Goal: Task Accomplishment & Management: Use online tool/utility

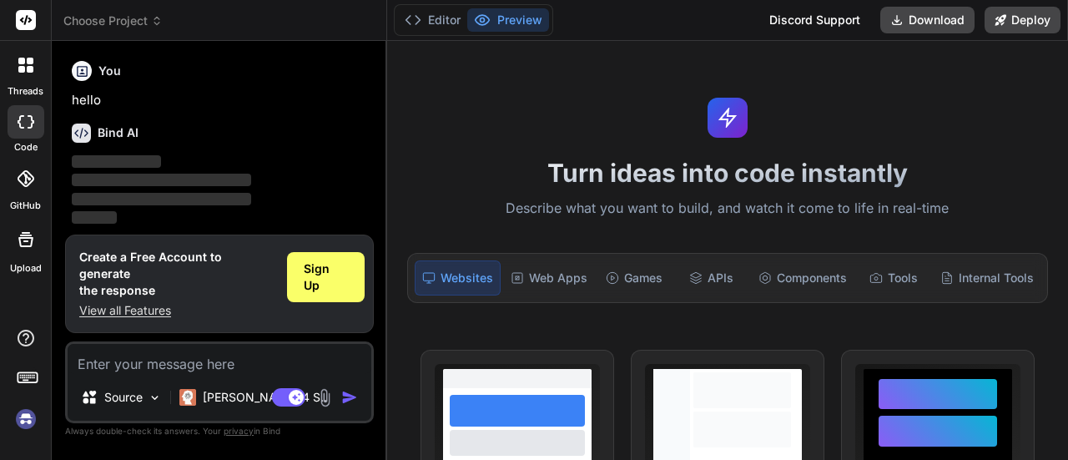
scroll to position [55, 0]
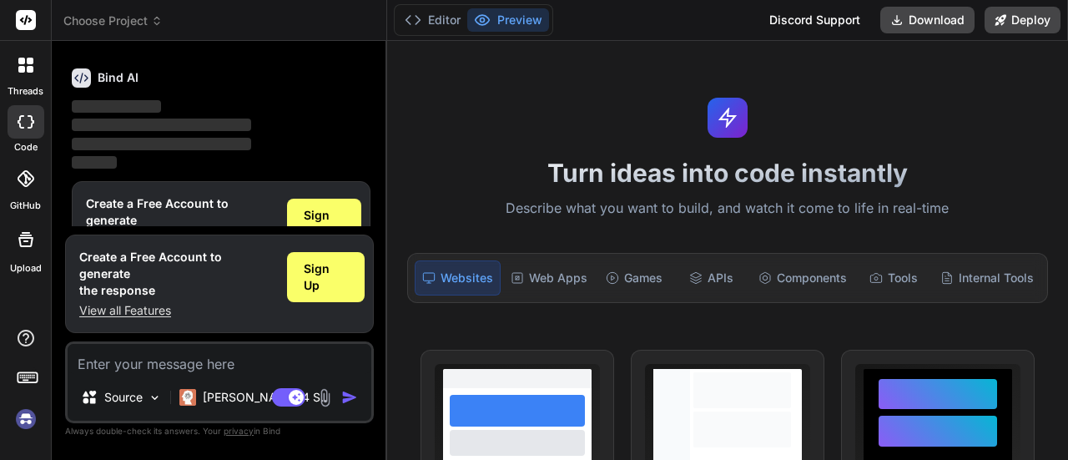
click at [18, 411] on img at bounding box center [26, 419] width 28 height 28
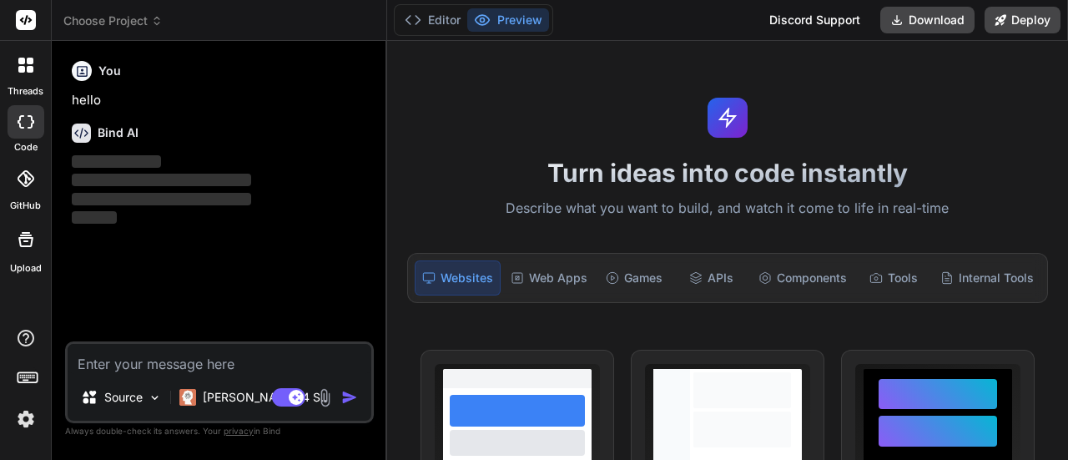
scroll to position [0, 0]
click at [115, 15] on span "Choose Project" at bounding box center [112, 21] width 99 height 17
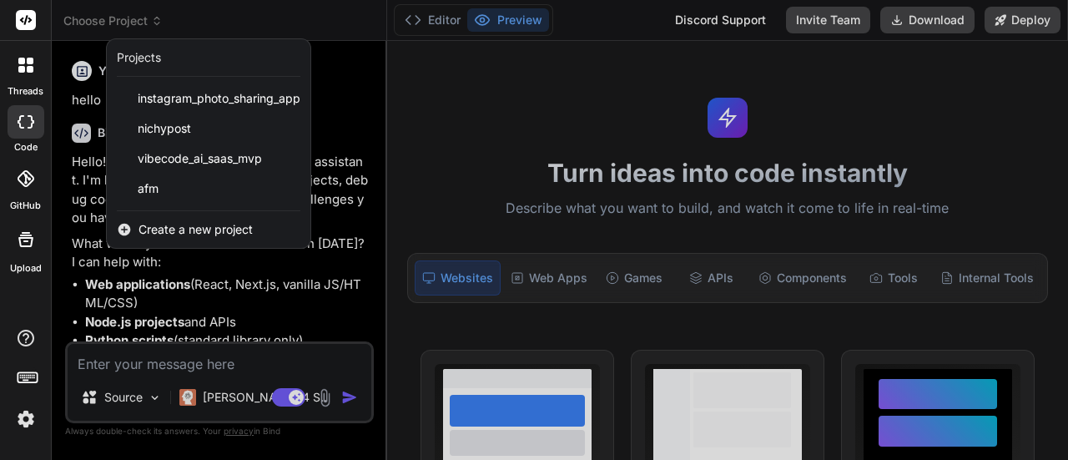
type textarea "x"
click at [154, 223] on span "Create a new project" at bounding box center [196, 229] width 114 height 17
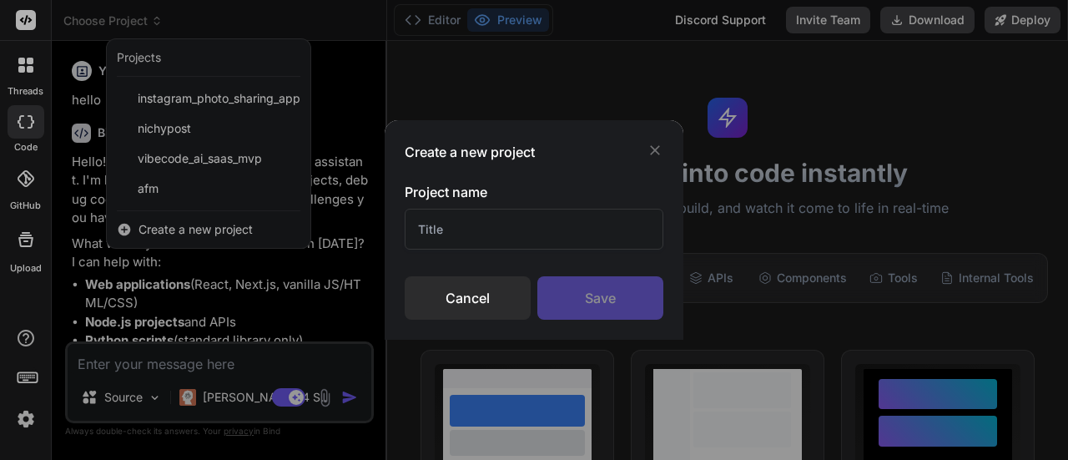
click at [449, 221] on input "text" at bounding box center [534, 229] width 259 height 41
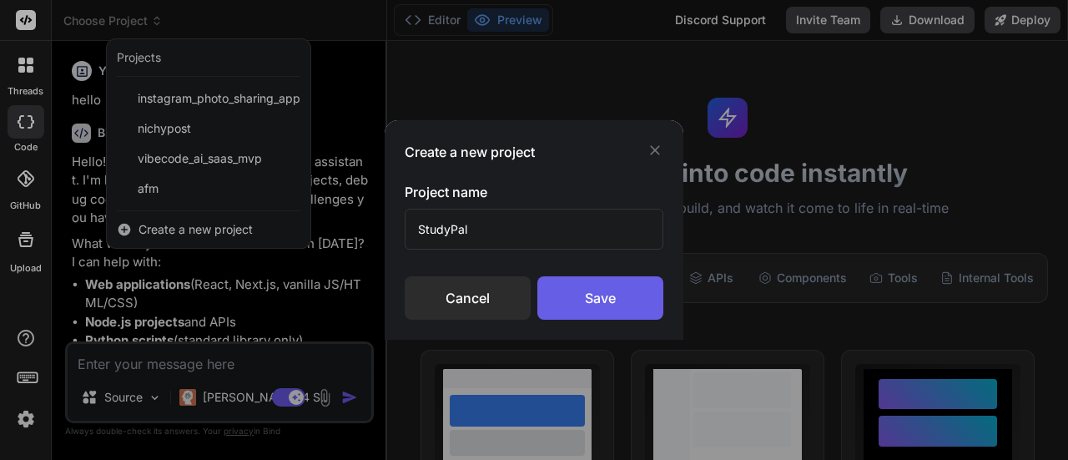
type input "StudyPal"
click at [583, 294] on div "Save" at bounding box center [600, 297] width 126 height 43
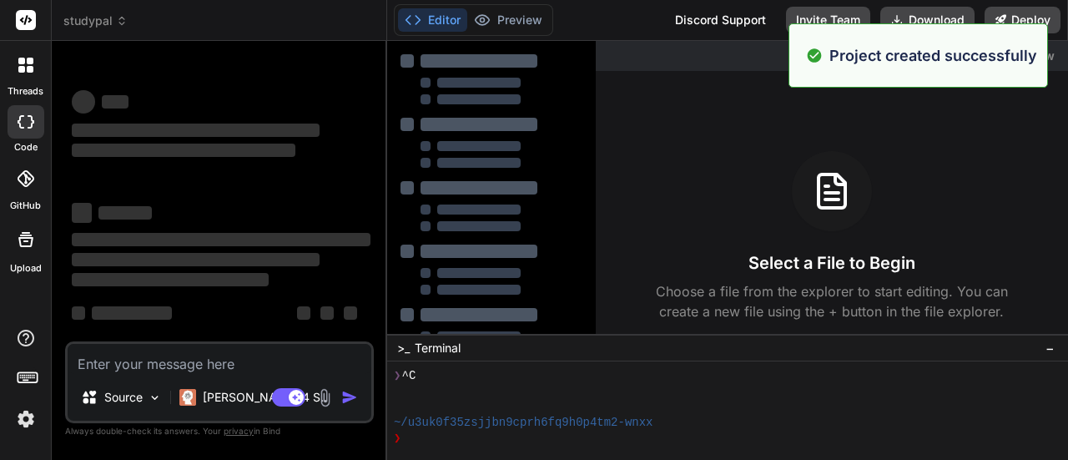
scroll to position [47, 0]
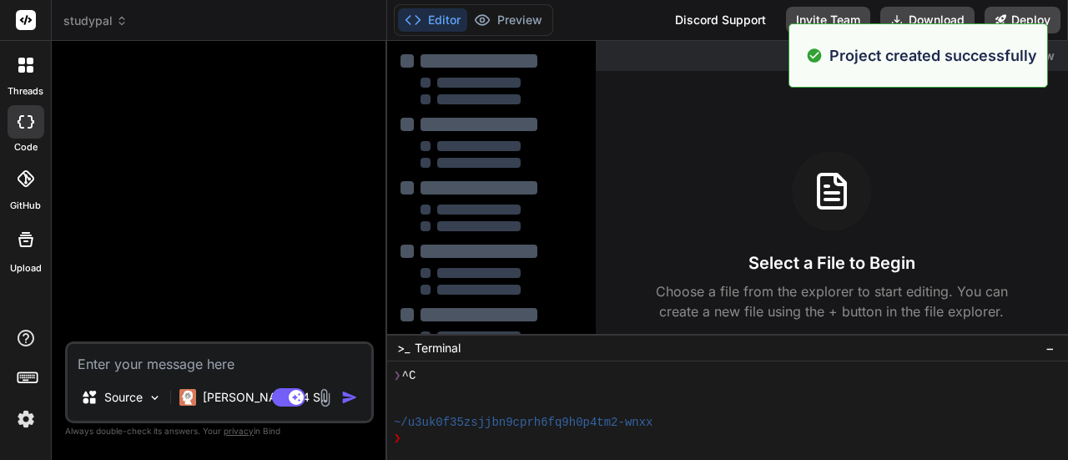
type textarea "x"
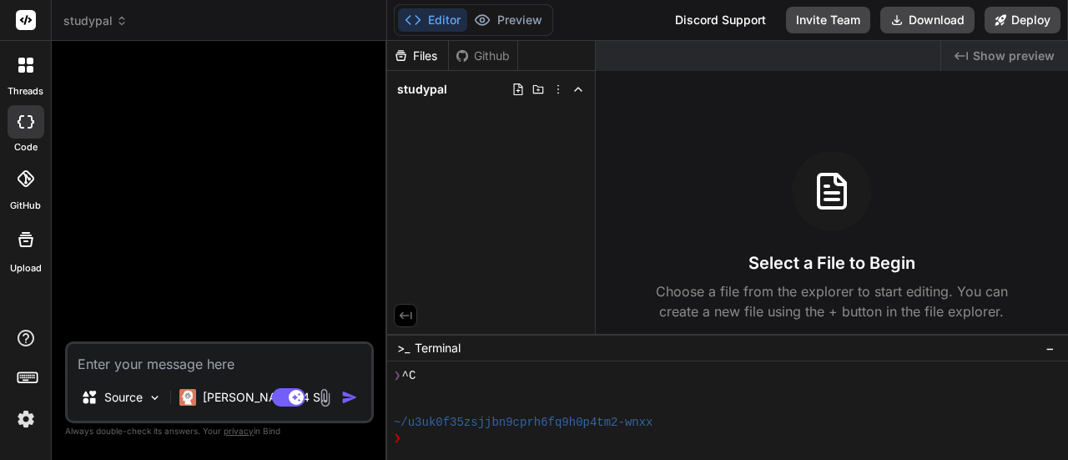
paste textarea "Project Name: StudyPal - Your AI-Powered Academic Copilot Project Vision: To bu…"
type textarea "Project Name: StudyPal - Your AI-Powered Academic Copilot Project Vision: To bu…"
type textarea "x"
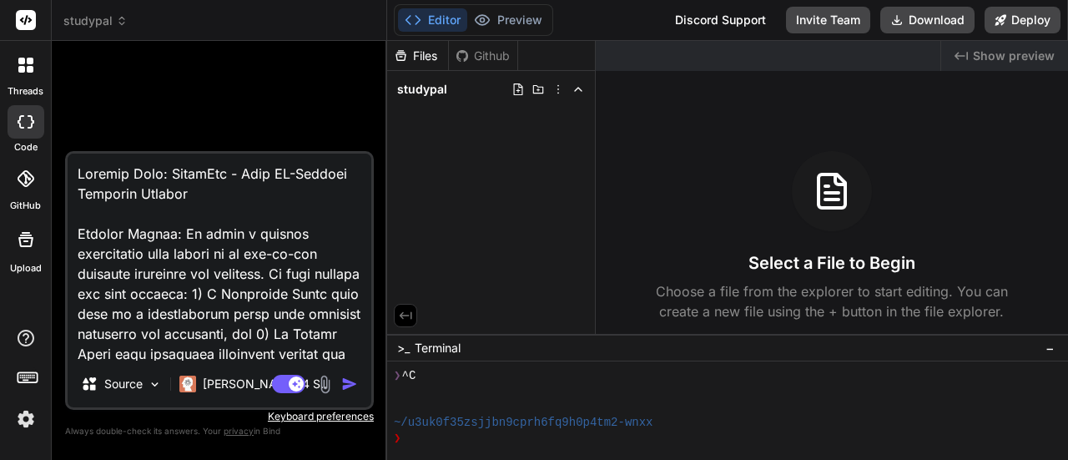
scroll to position [2465, 0]
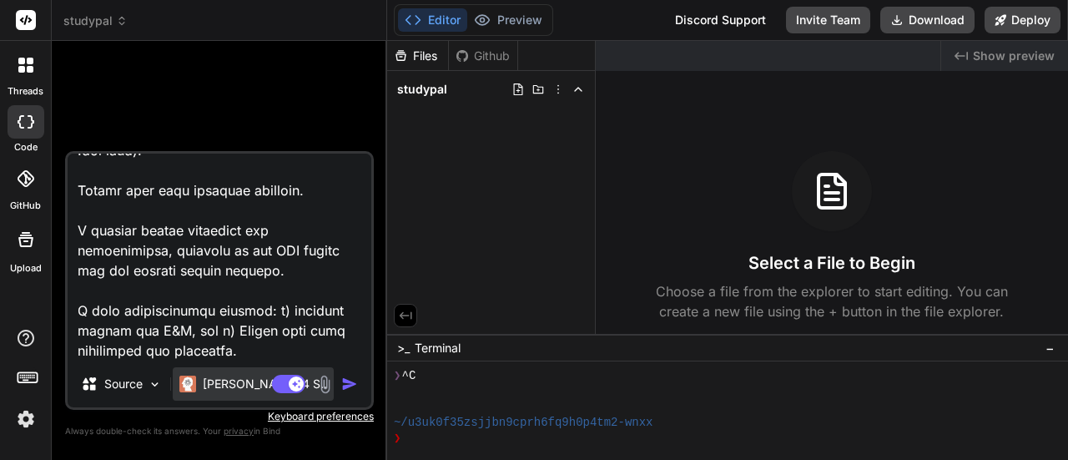
type textarea "Project Name: StudyPal - Your AI-Powered Academic Copilot Project Vision: To bu…"
click at [231, 389] on p "[PERSON_NAME] 4 S.." at bounding box center [265, 384] width 124 height 17
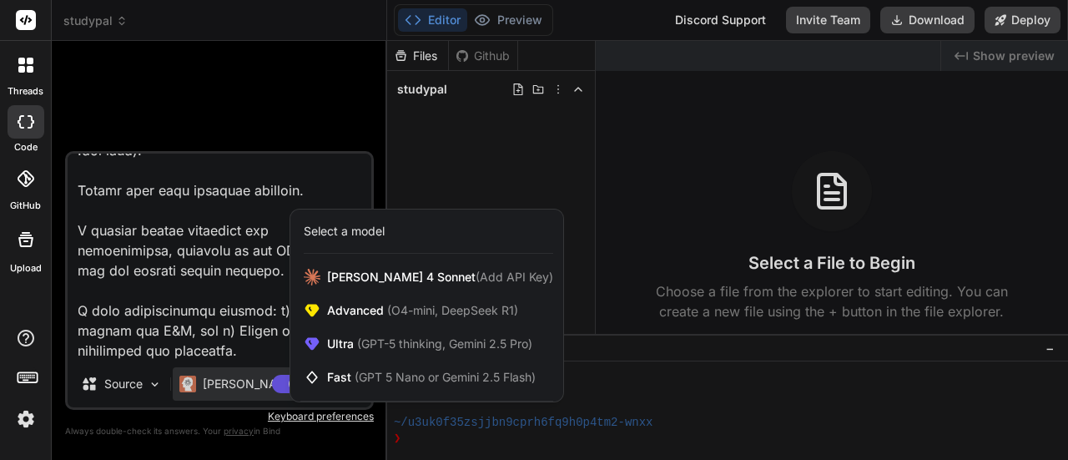
click at [347, 236] on div "Select a model" at bounding box center [344, 231] width 81 height 17
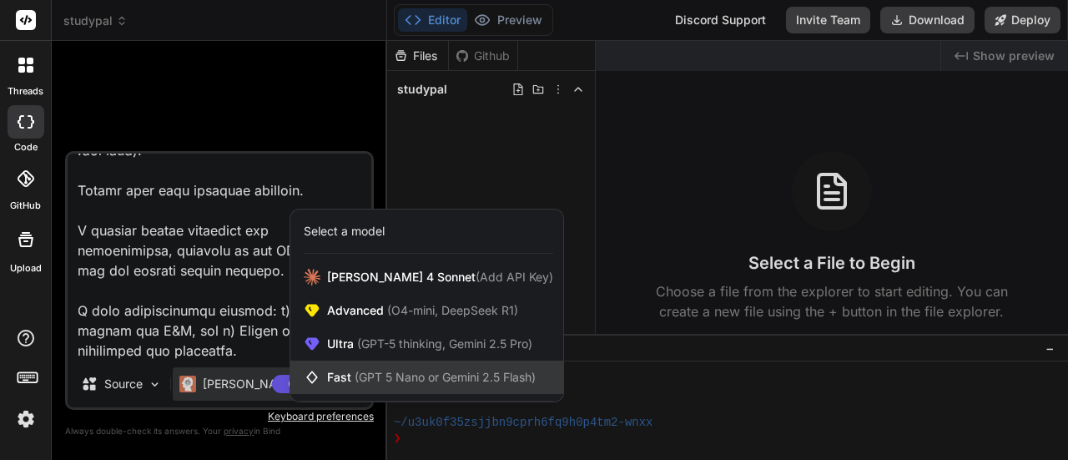
click at [346, 374] on span "Fast (GPT 5 Nano or Gemini 2.5 Flash)" at bounding box center [431, 377] width 209 height 17
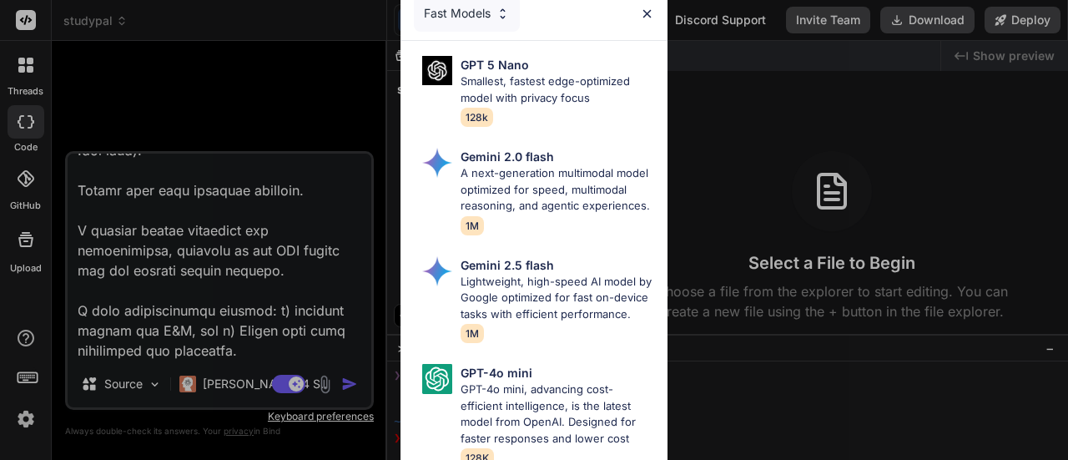
click at [229, 374] on div "Fast Models GPT 5 Nano Smallest, fastest edge-optimized model with privacy focu…" at bounding box center [534, 230] width 1068 height 460
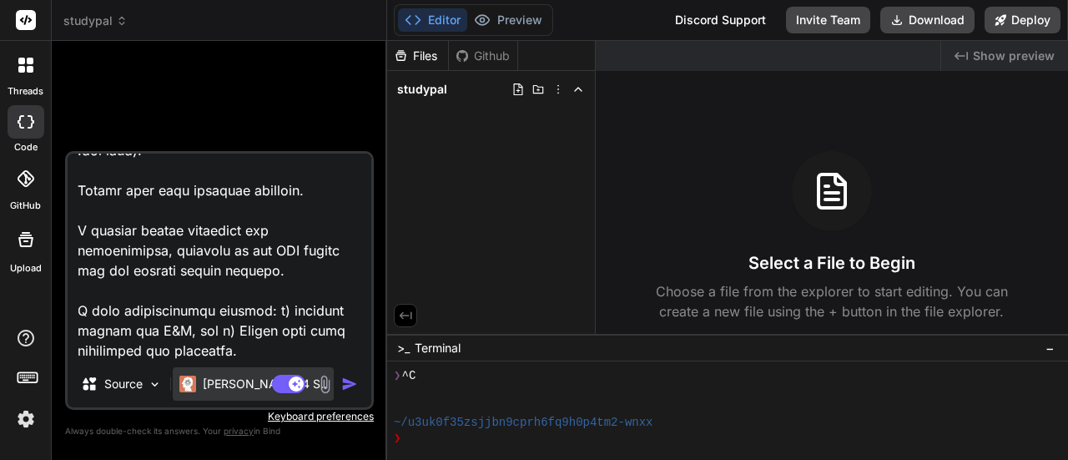
click at [228, 376] on p "[PERSON_NAME] 4 S.." at bounding box center [265, 384] width 124 height 17
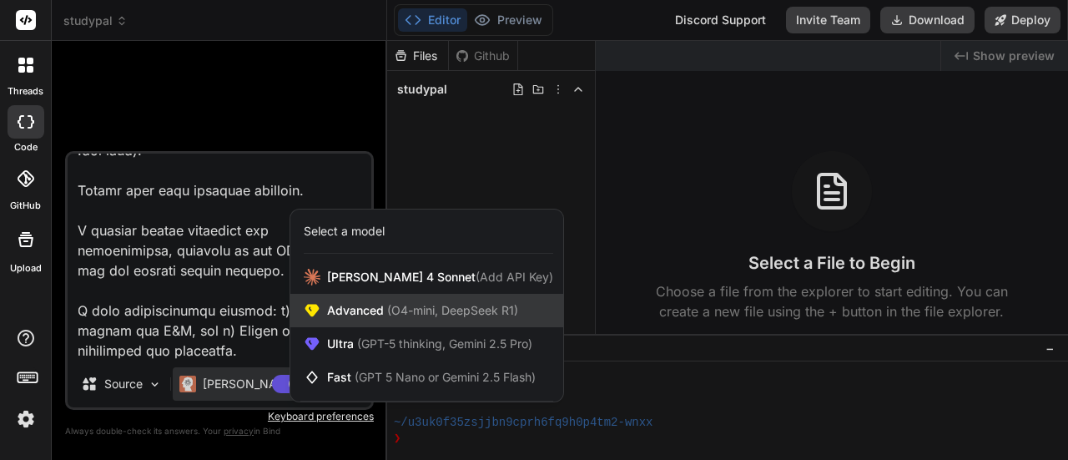
click at [322, 302] on div "Advanced (O4-mini, DeepSeek R1)" at bounding box center [426, 310] width 273 height 33
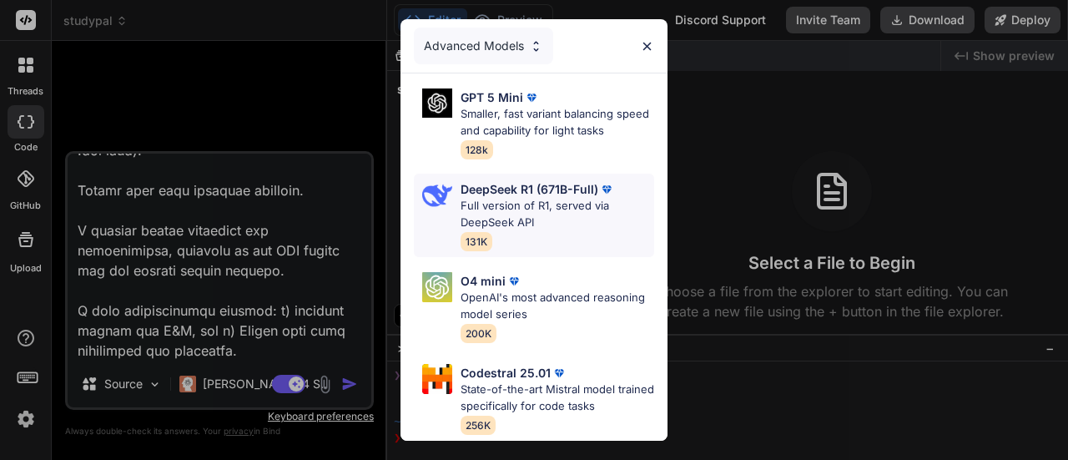
click at [486, 185] on p "DeepSeek R1 (671B-Full)" at bounding box center [530, 189] width 138 height 18
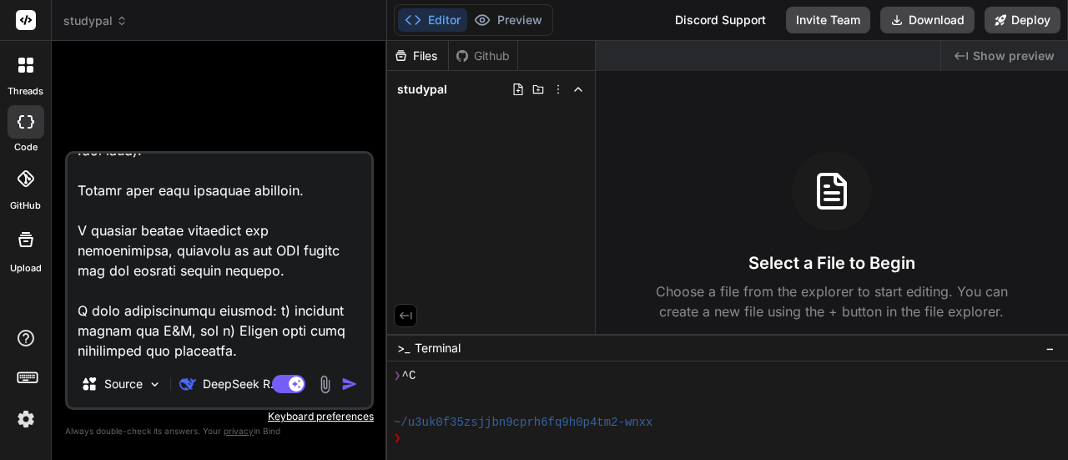
click at [350, 382] on img "button" at bounding box center [349, 384] width 17 height 17
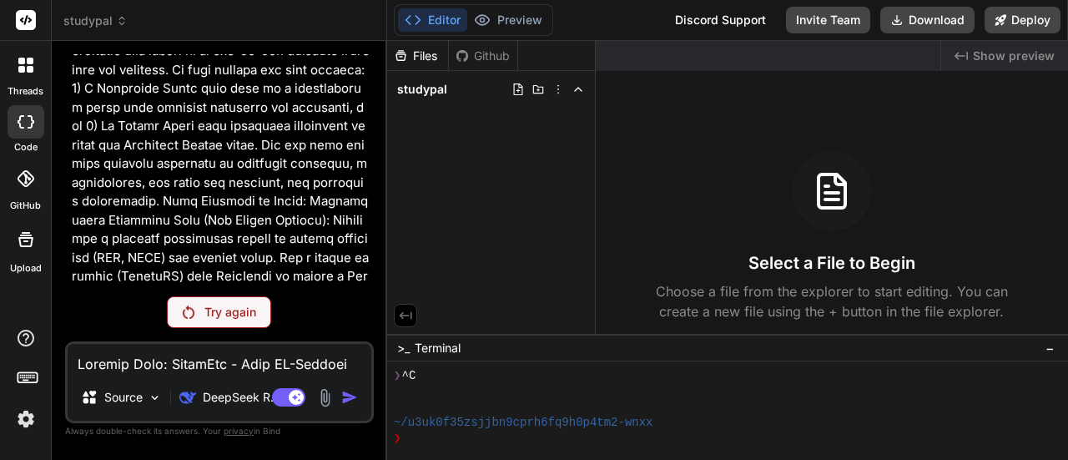
scroll to position [0, 0]
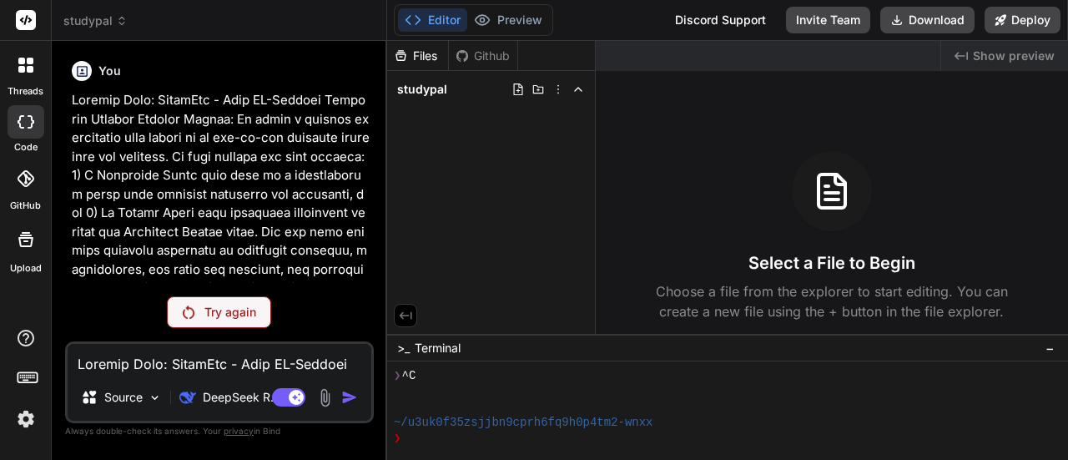
click at [234, 320] on p "Try again" at bounding box center [230, 312] width 52 height 17
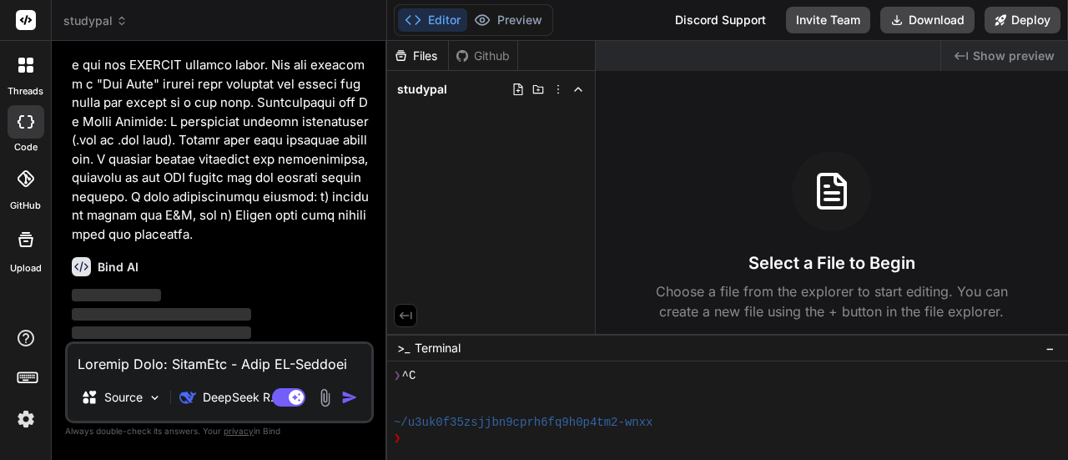
scroll to position [1102, 0]
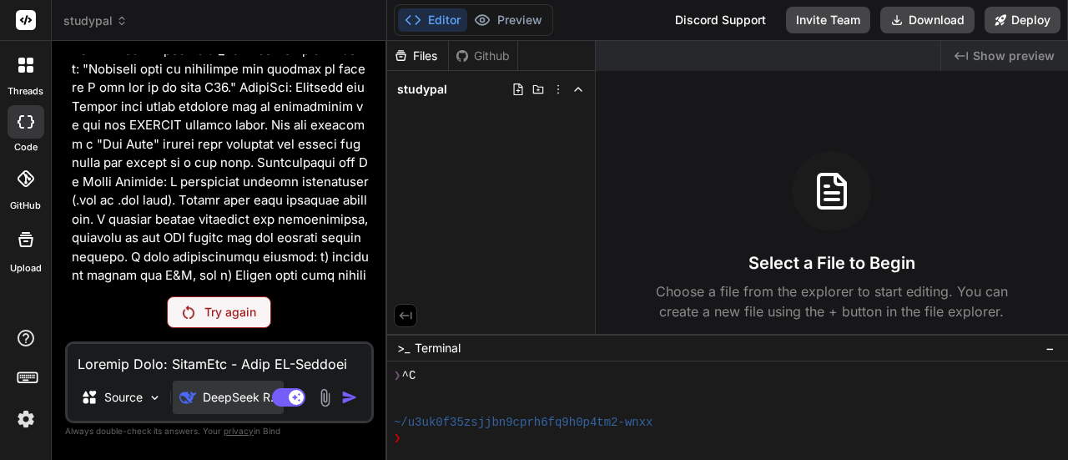
click at [241, 397] on p "DeepSeek R.." at bounding box center [240, 397] width 74 height 17
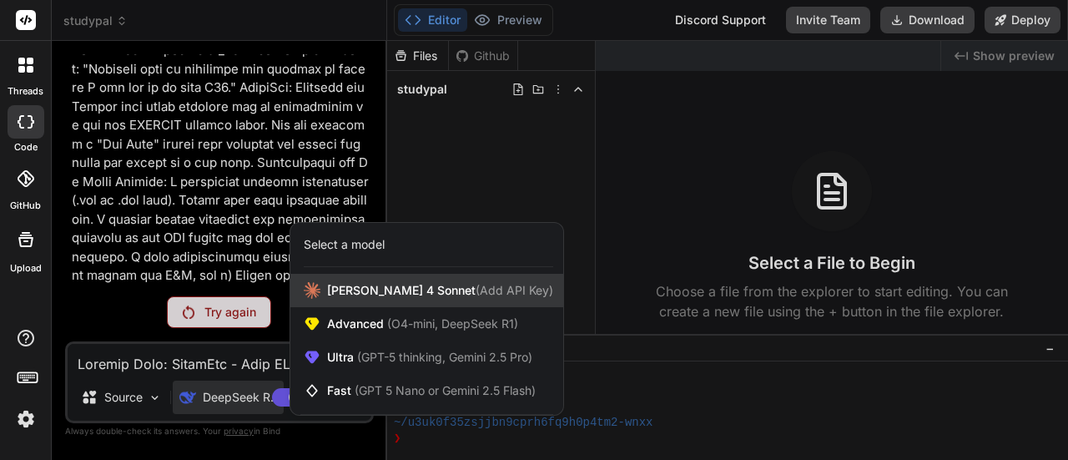
click at [375, 280] on div "Claude 4 Sonnet (Add API Key)" at bounding box center [426, 290] width 273 height 33
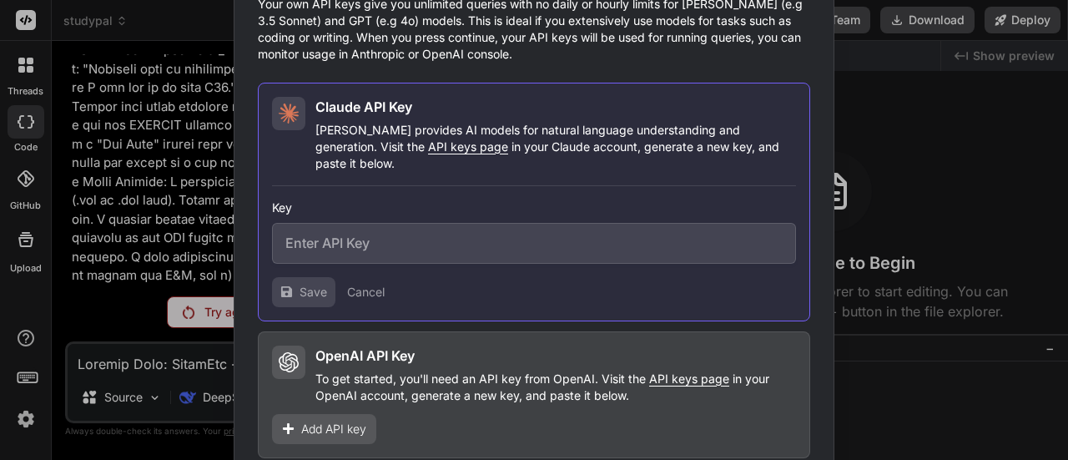
click at [378, 284] on button "Cancel" at bounding box center [366, 292] width 38 height 17
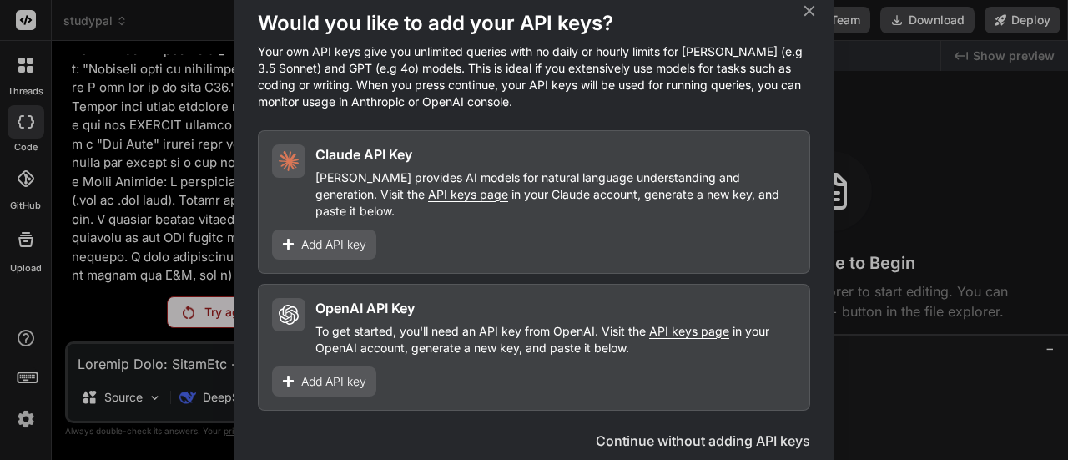
click at [808, 29] on h1 "Would you like to add your API keys?" at bounding box center [534, 23] width 553 height 27
click at [810, 20] on icon at bounding box center [809, 11] width 18 height 18
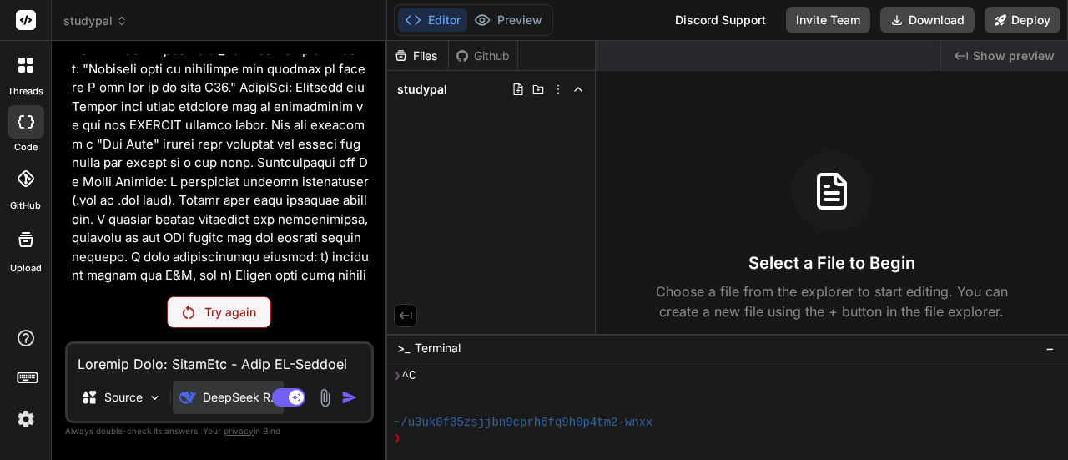
click at [247, 395] on p "DeepSeek R.." at bounding box center [240, 397] width 74 height 17
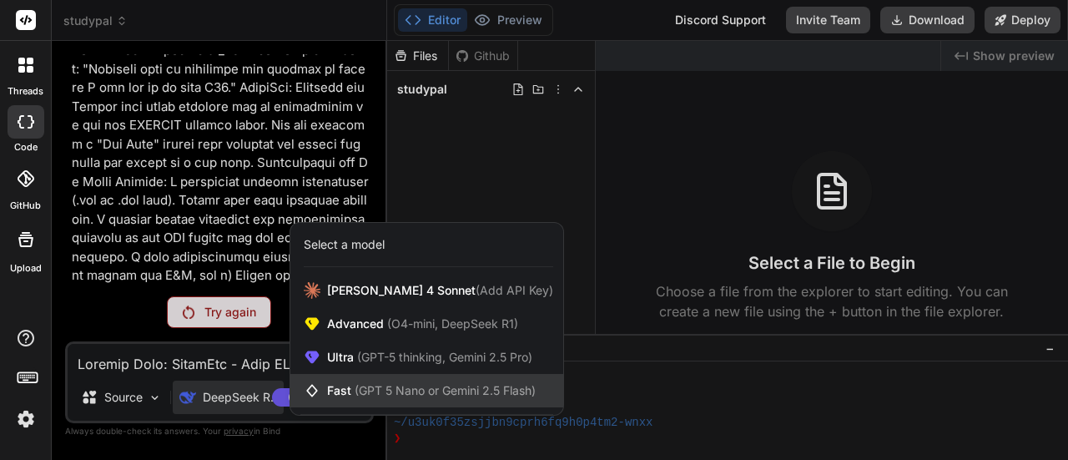
click at [351, 394] on span "Fast (GPT 5 Nano or Gemini 2.5 Flash)" at bounding box center [431, 390] width 209 height 17
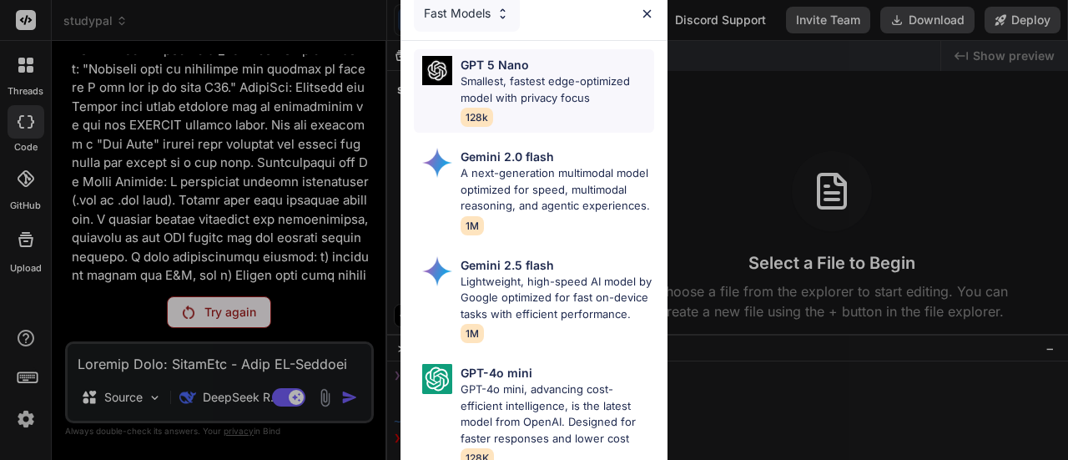
click at [579, 73] on p "Smallest, fastest edge-optimized model with privacy focus" at bounding box center [558, 89] width 194 height 33
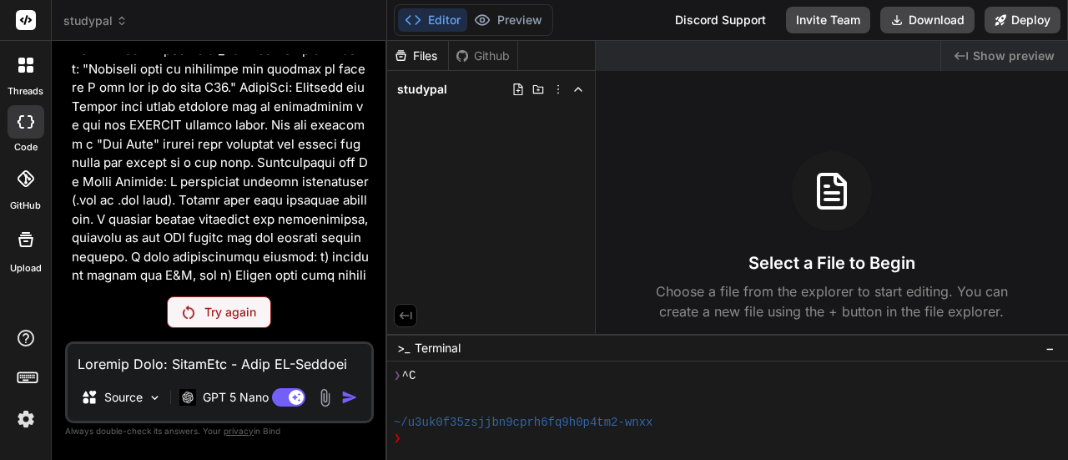
click at [243, 325] on div "Try again" at bounding box center [219, 312] width 104 height 32
click at [205, 390] on p "GPT 5 Nano" at bounding box center [236, 397] width 66 height 17
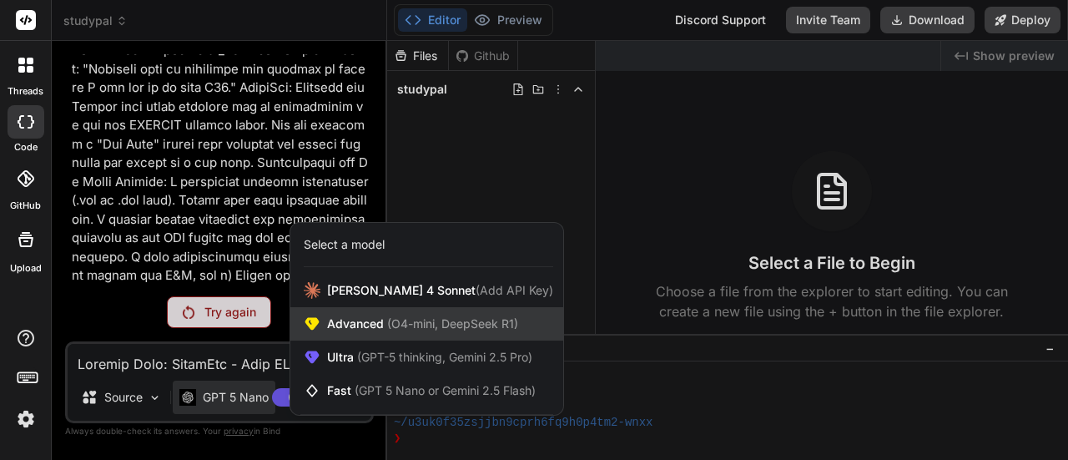
click at [406, 330] on span "(O4-mini, DeepSeek R1)" at bounding box center [451, 323] width 134 height 14
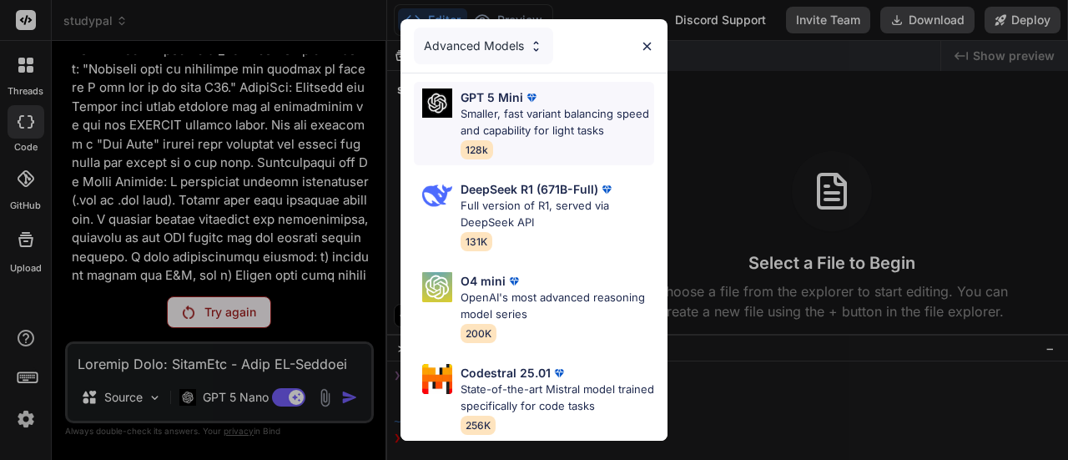
click at [532, 129] on p "Smaller, fast variant balancing speed and capability for light tasks" at bounding box center [558, 122] width 194 height 33
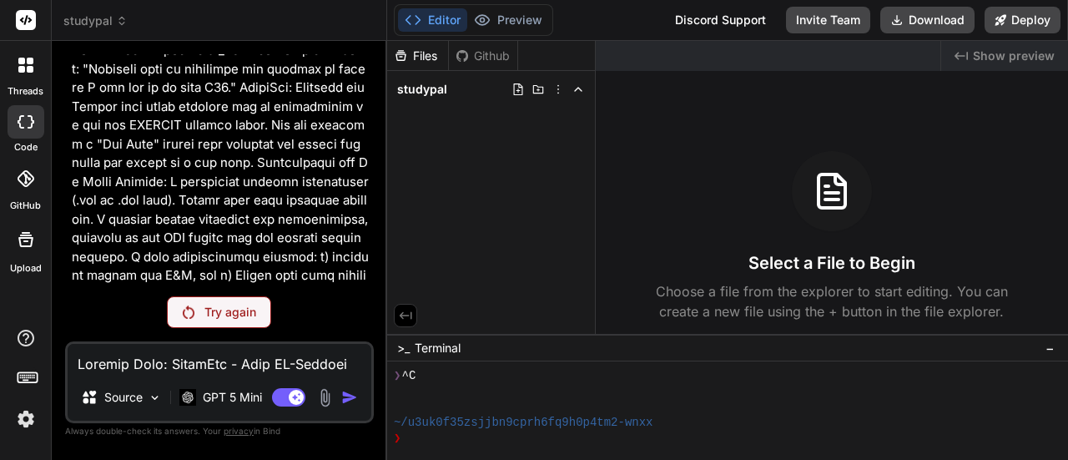
click at [260, 326] on div "Try again" at bounding box center [219, 312] width 104 height 32
click at [245, 408] on div "GPT 5 Mini" at bounding box center [221, 397] width 96 height 33
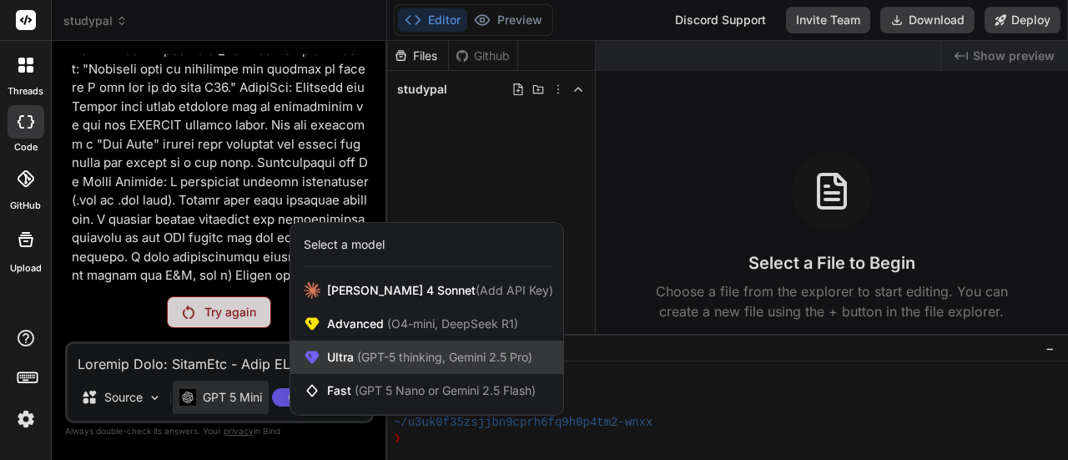
click at [327, 351] on span "Ultra (GPT-5 thinking, Gemini 2.5 Pro)" at bounding box center [429, 357] width 205 height 17
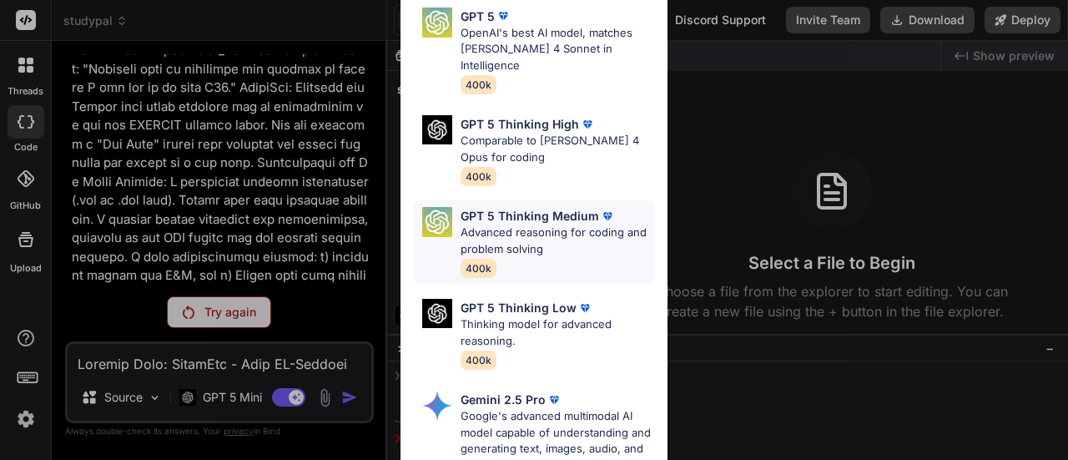
scroll to position [250, 0]
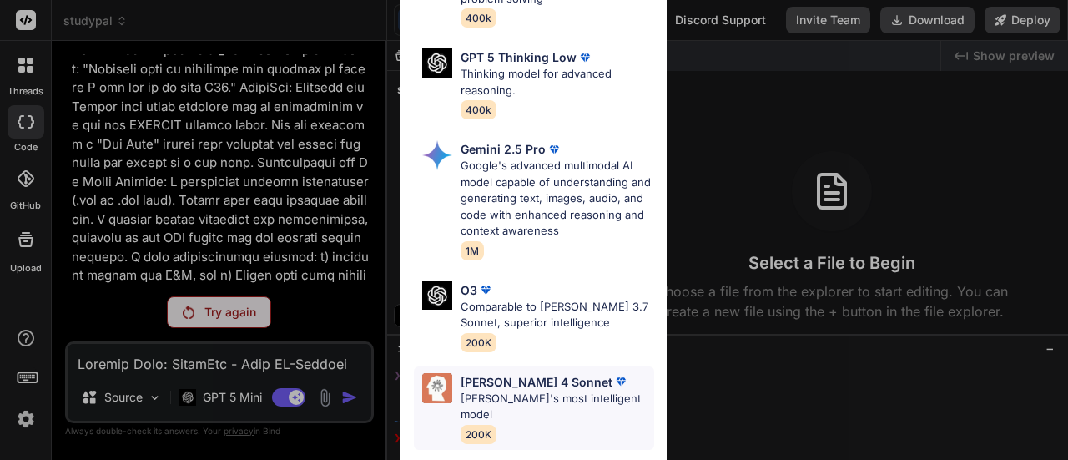
click at [535, 397] on div "Claude 4 Sonnet Claude's most intelligent model 200K" at bounding box center [558, 408] width 194 height 70
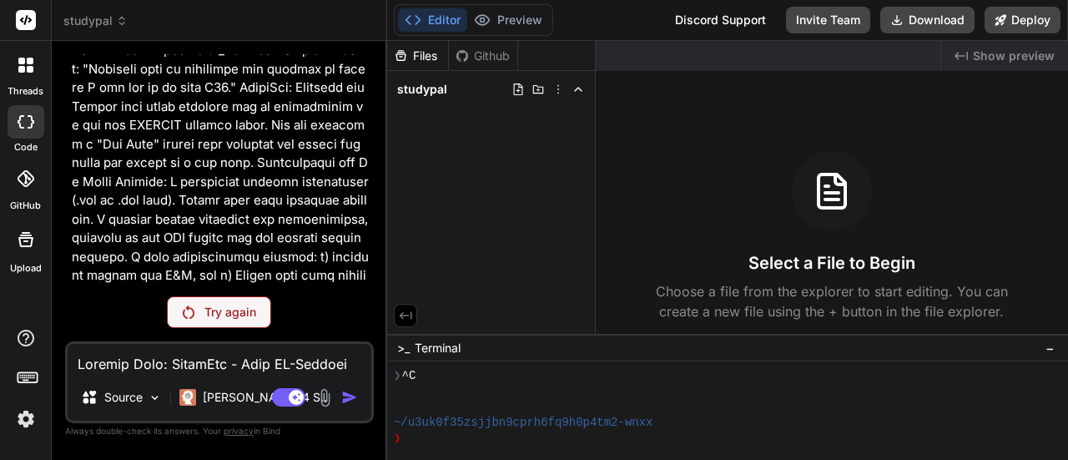
click at [209, 310] on p "Try again" at bounding box center [230, 312] width 52 height 17
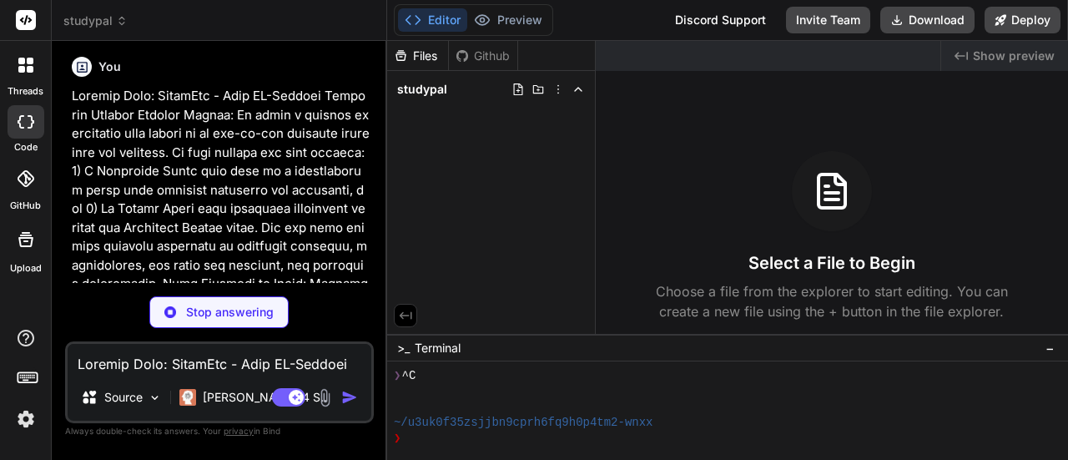
scroll to position [0, 0]
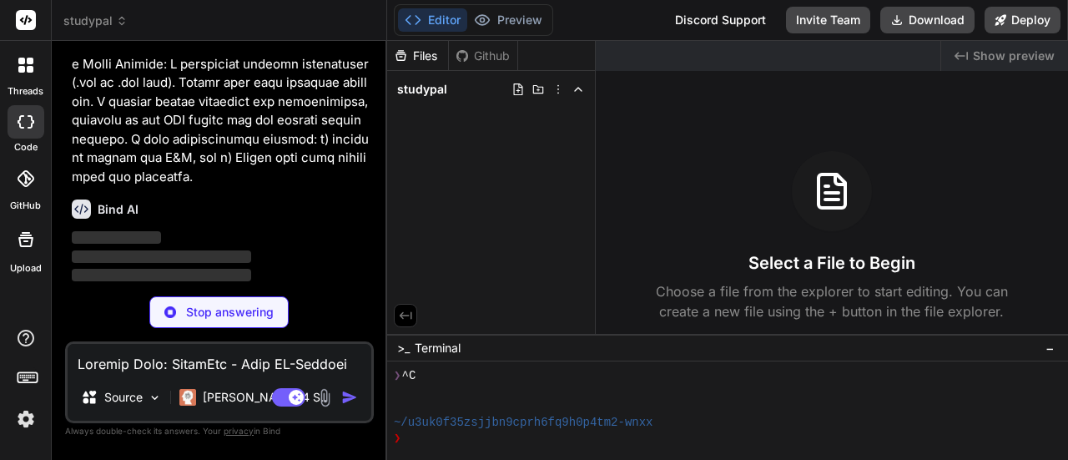
type textarea "x"
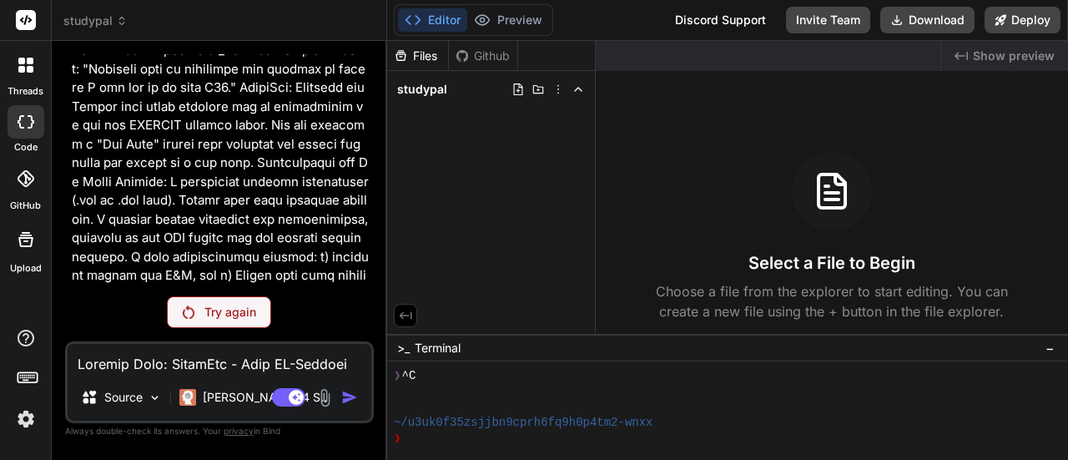
click at [213, 369] on textarea at bounding box center [220, 359] width 304 height 30
paste textarea "I need to create a Python desktop application called "StudyPal" using Streamlit…"
type textarea "I need to create a Python desktop application called "StudyPal" using Streamlit…"
type textarea "x"
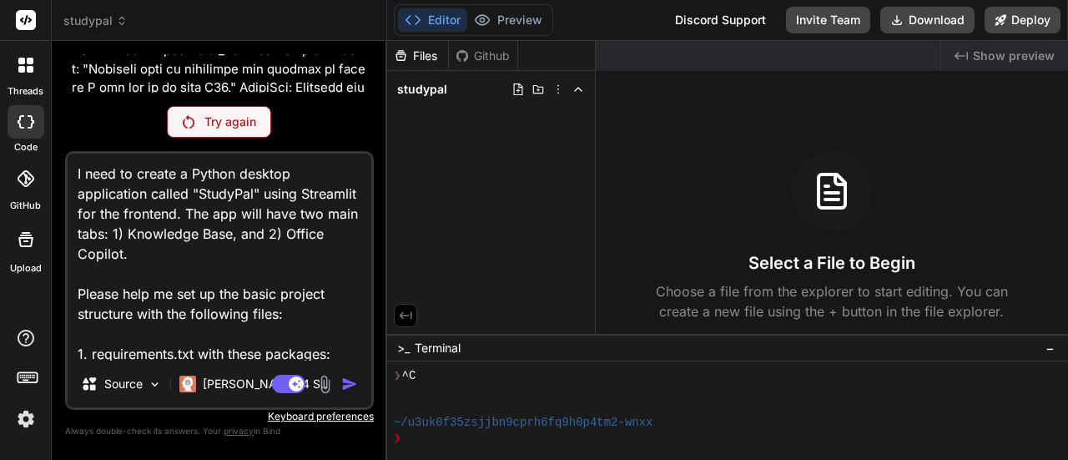
scroll to position [1219, 0]
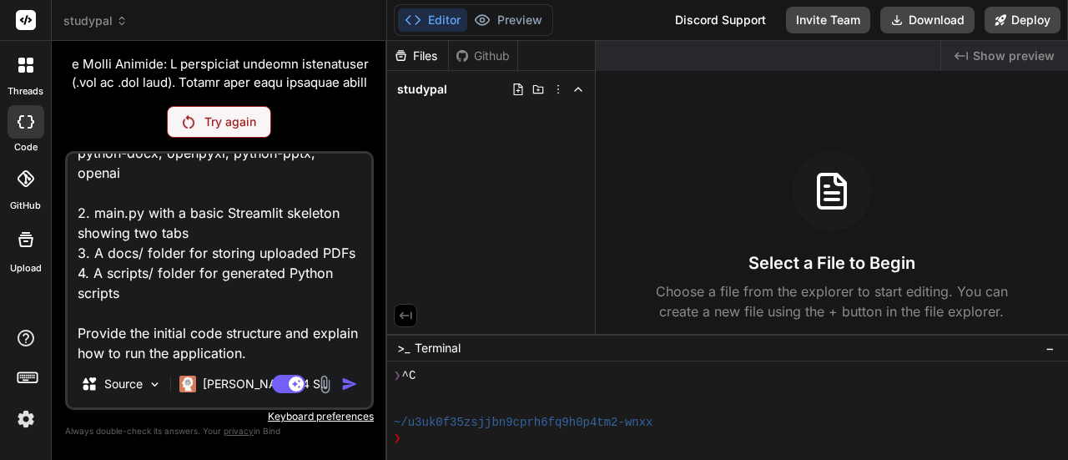
click at [349, 373] on div "Source Claude 4 S.." at bounding box center [220, 387] width 304 height 40
click at [332, 348] on textarea "I need to create a Python desktop application called "StudyPal" using Streamlit…" at bounding box center [220, 257] width 304 height 207
type textarea "I need to create a Python desktop application called "StudyPal" using Streamlit…"
type textarea "x"
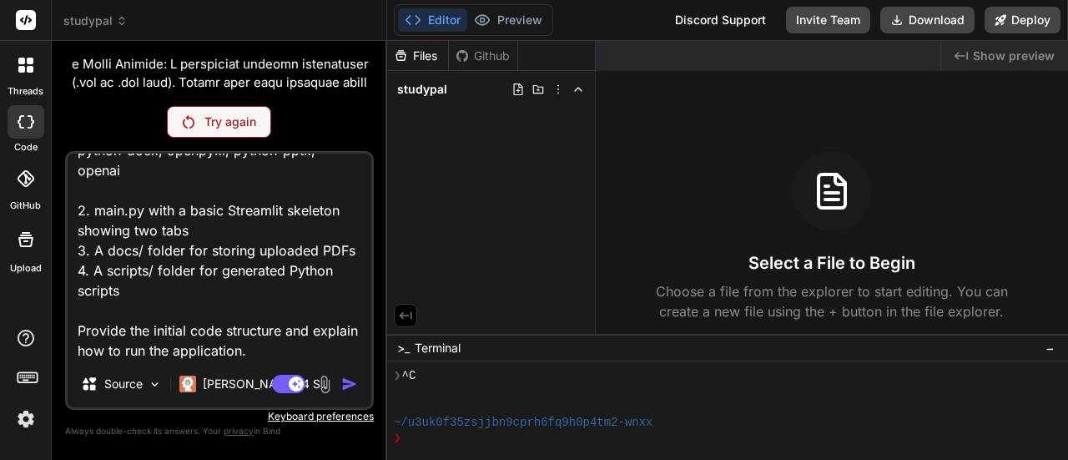
scroll to position [264, 0]
type textarea "I need to create a Python desktop application called "StudyPal" using Streamlit…"
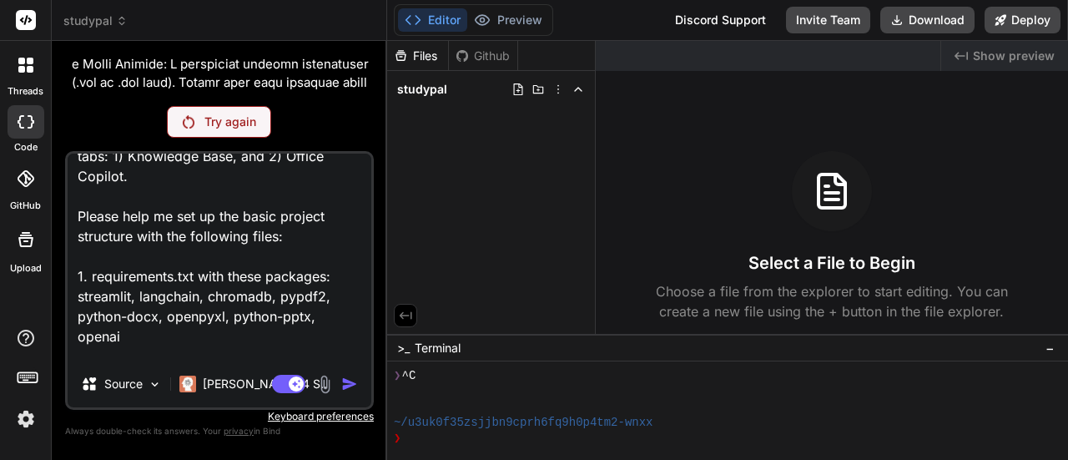
scroll to position [0, 0]
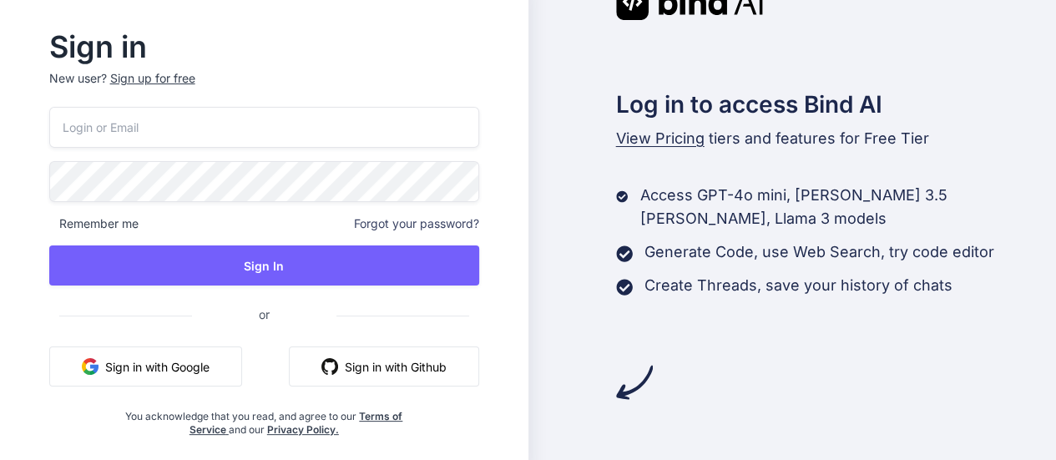
type input "isaacmedinaco@gmail.com"
click at [232, 363] on button "Sign in with Google" at bounding box center [145, 366] width 193 height 40
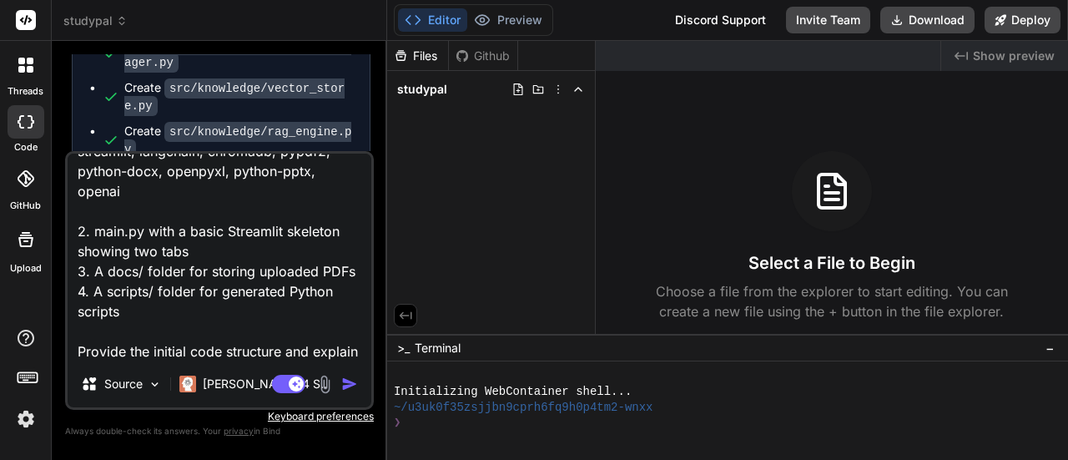
scroll to position [264, 0]
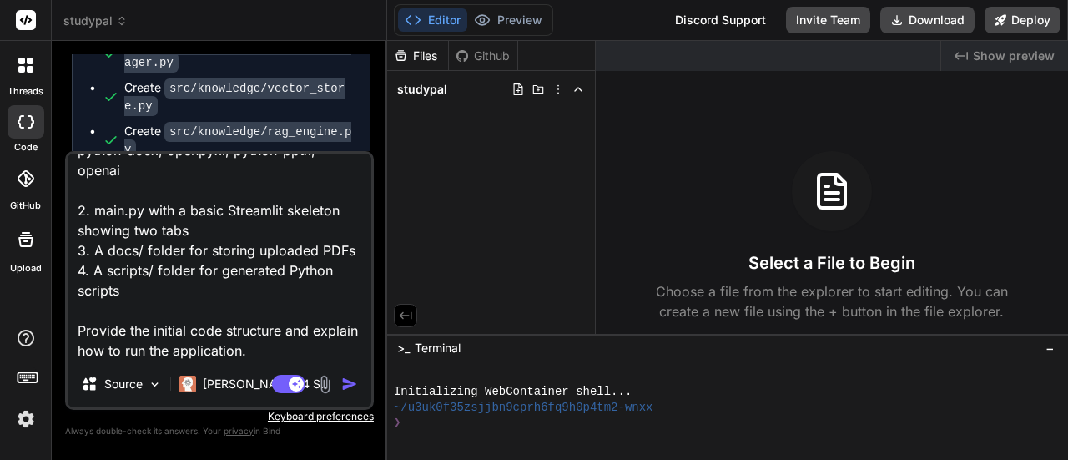
click at [300, 315] on textarea "I need to create a Python desktop application called "StudyPal" using Streamlit…" at bounding box center [220, 257] width 304 height 207
type textarea "x"
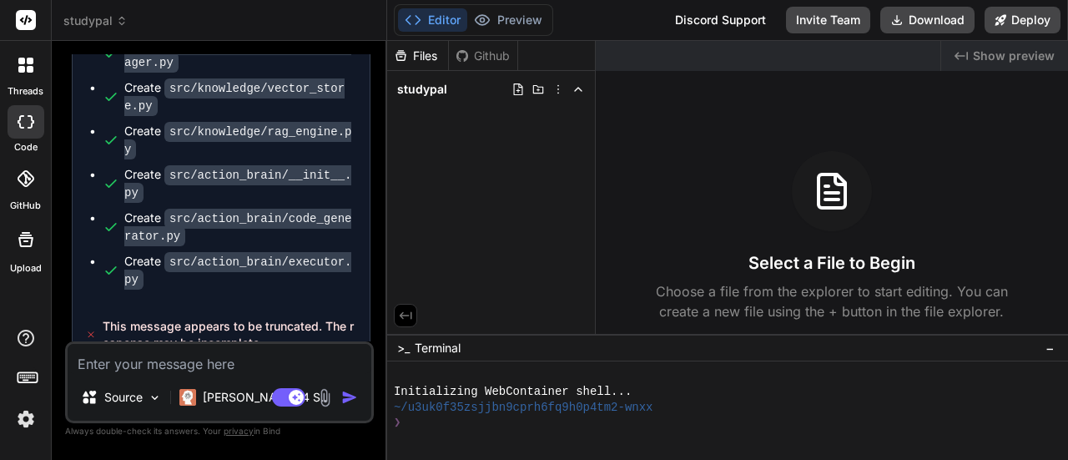
scroll to position [6759, 0]
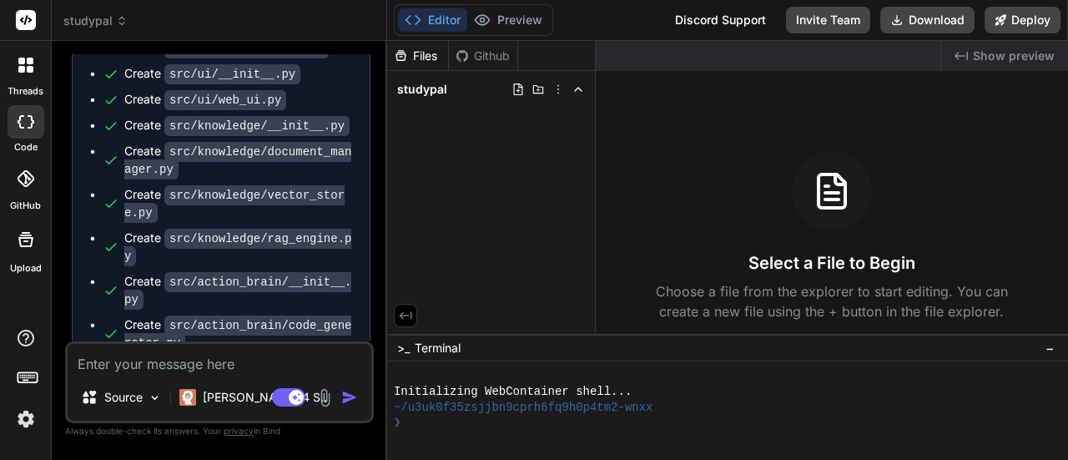
click at [238, 363] on textarea at bounding box center [220, 359] width 304 height 30
click at [1032, 22] on button "Deploy" at bounding box center [1023, 20] width 76 height 27
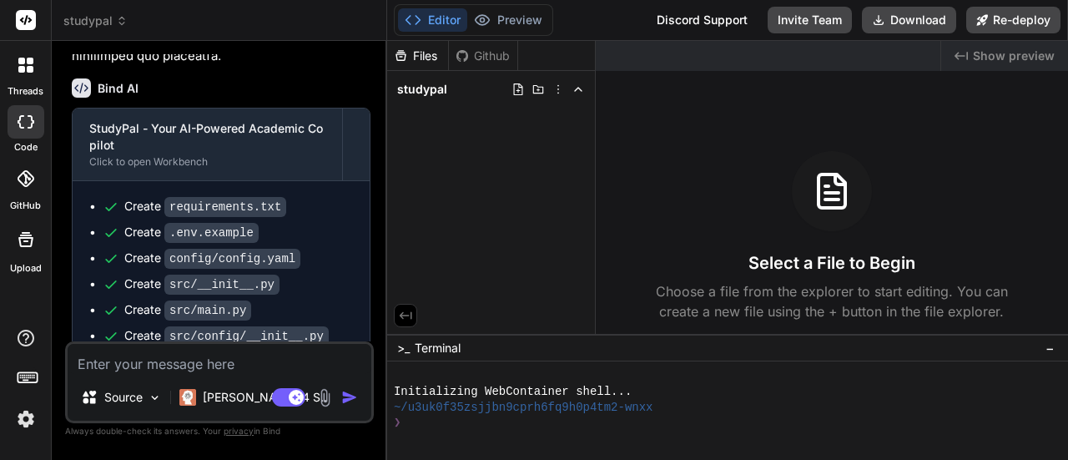
scroll to position [6779, 0]
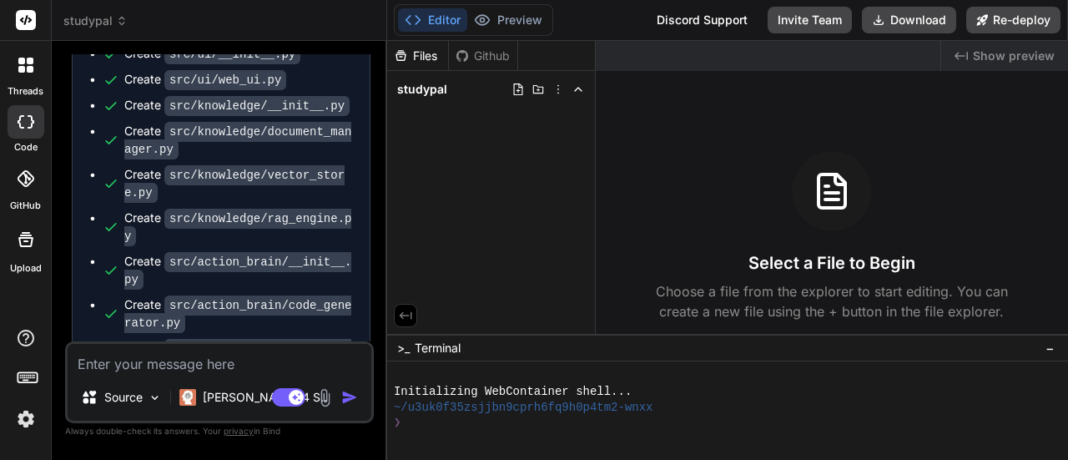
click at [989, 52] on span "Show preview" at bounding box center [1014, 56] width 82 height 17
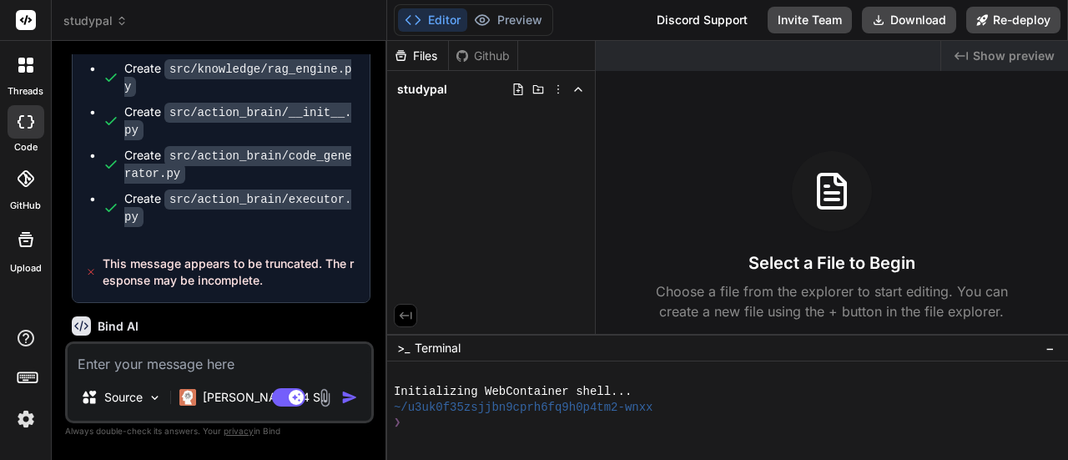
scroll to position [7003, 0]
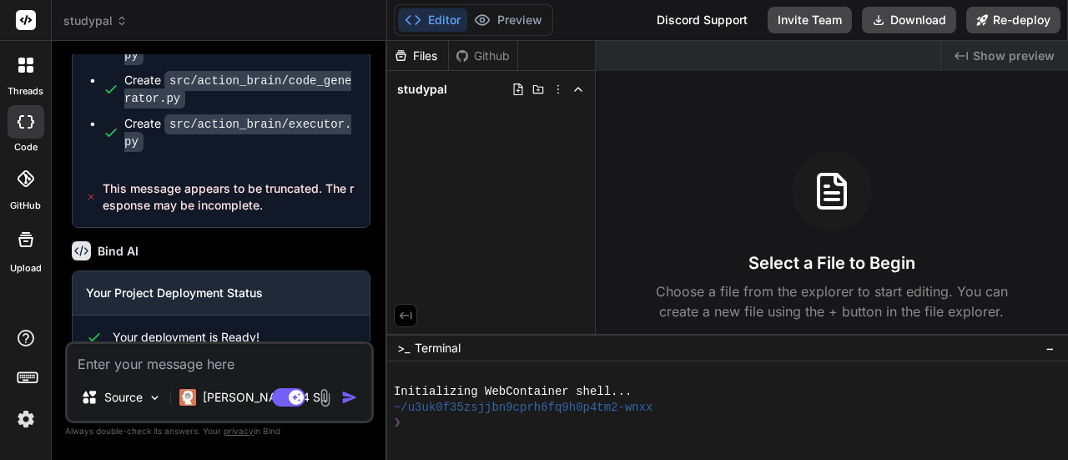
click at [202, 416] on link "Open your application" at bounding box center [170, 431] width 168 height 30
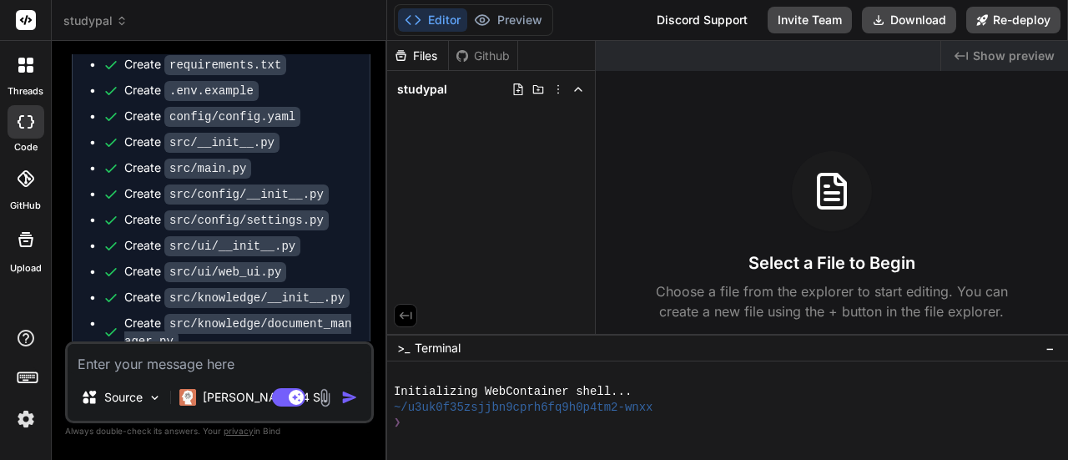
scroll to position [6920, 0]
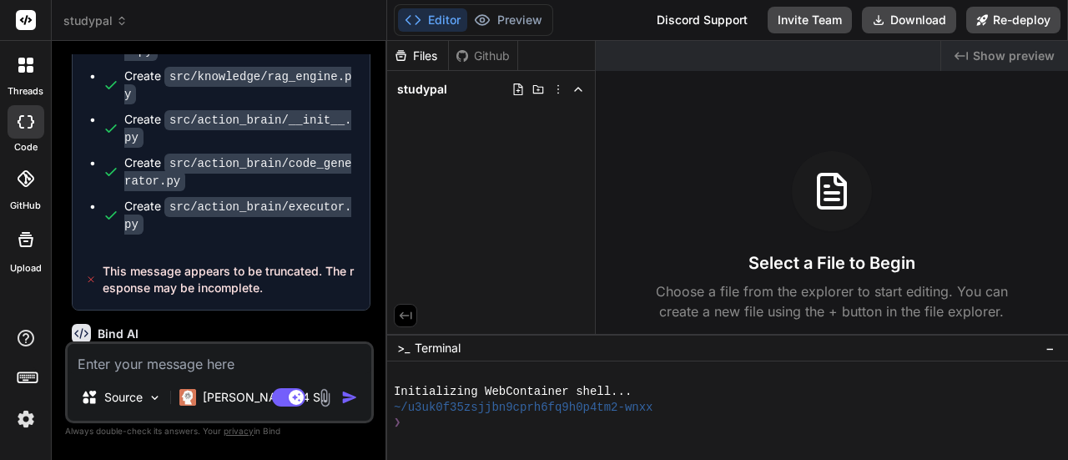
drag, startPoint x: 319, startPoint y: 213, endPoint x: 303, endPoint y: 214, distance: 15.9
click at [303, 310] on div "Bind AI Your Project Deployment Status Your deployment is Ready! [URL][DOMAIN_N…" at bounding box center [221, 426] width 299 height 232
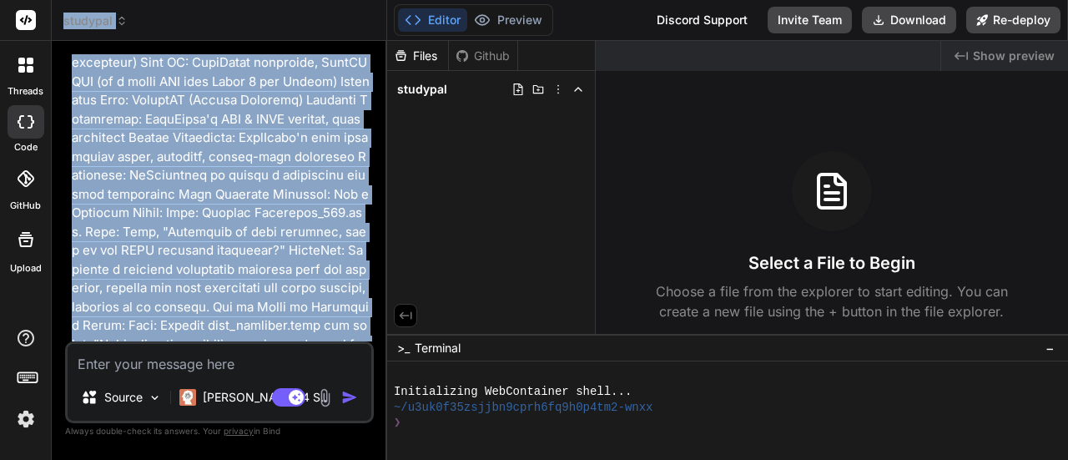
scroll to position [0, 0]
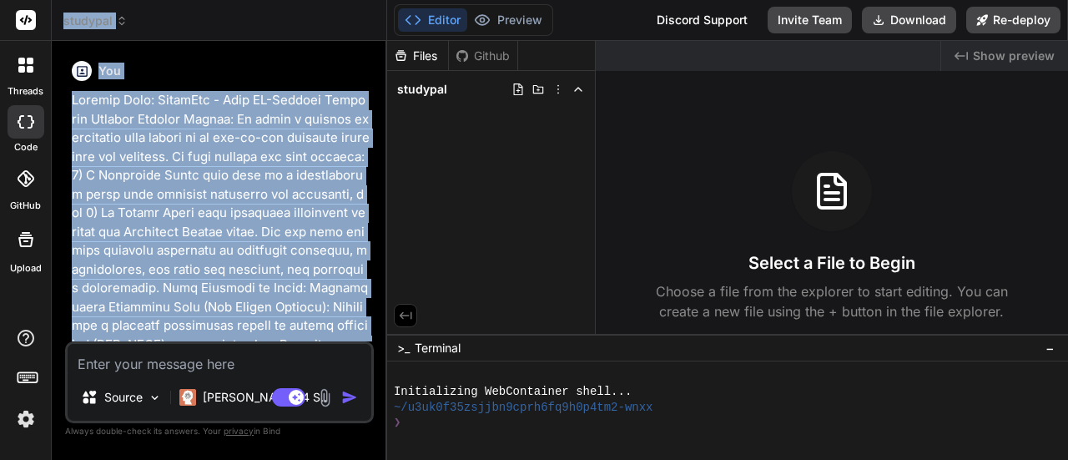
drag, startPoint x: 284, startPoint y: 315, endPoint x: 62, endPoint y: -12, distance: 394.7
click at [62, 0] on html "threads code GitHub Upload studypal Created with Pixso. Bind AI Web Search Crea…" at bounding box center [534, 230] width 1068 height 460
copy div "studypal Created with Pixso. Bind AI Web Search Created with Pixso. Code Genera…"
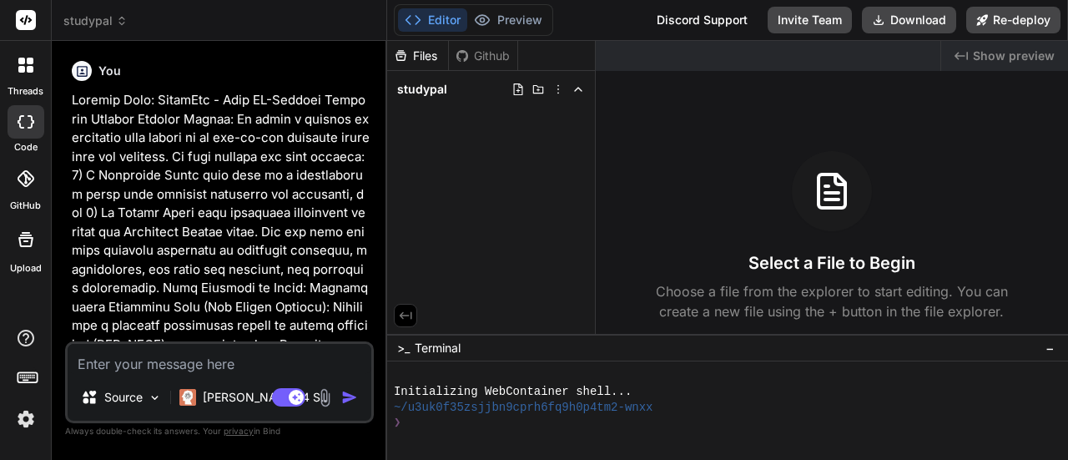
click at [245, 355] on textarea at bounding box center [220, 359] width 304 height 30
paste textarea "My StudyPal app is deployed at [URL][DOMAIN_NAME] but I need to add the academi…"
type textarea "x"
type textarea "My StudyPal app is deployed at [URL][DOMAIN_NAME] but I need to add the academi…"
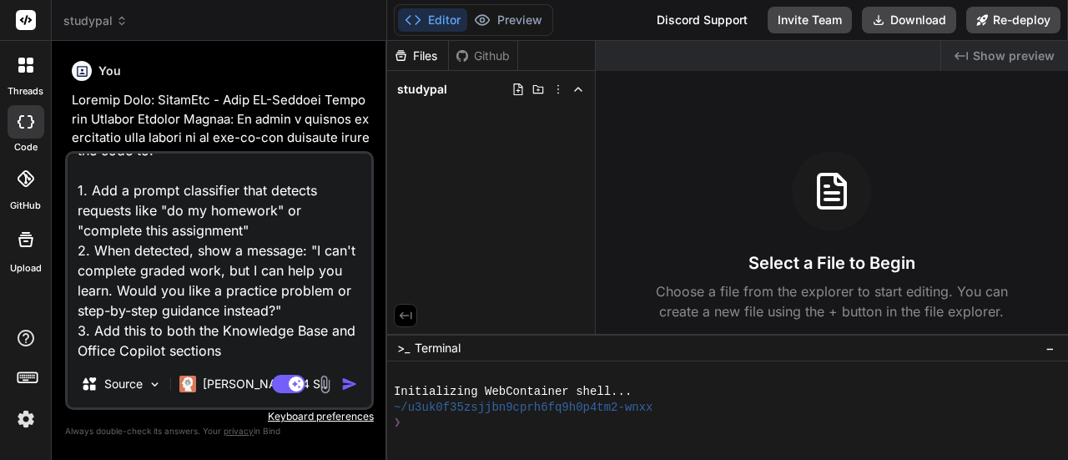
type textarea "x"
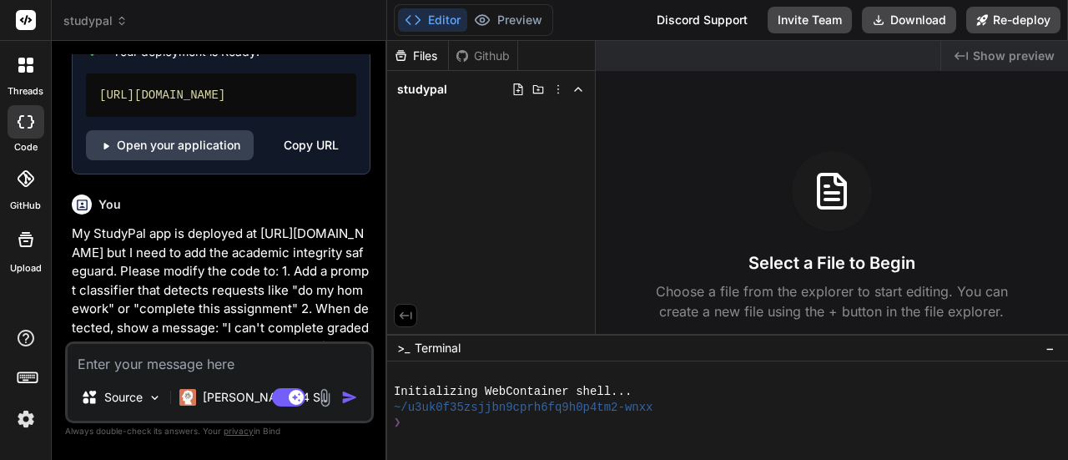
scroll to position [7291, 0]
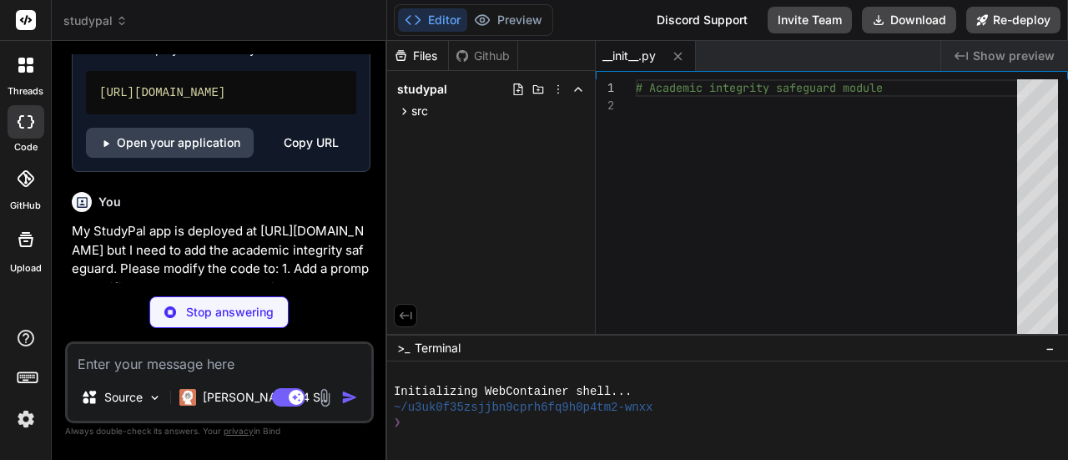
type textarea "x"
type textarea "'total_keywords': len(self.prohibited_keywords), 'total_patterns': len(self.pro…"
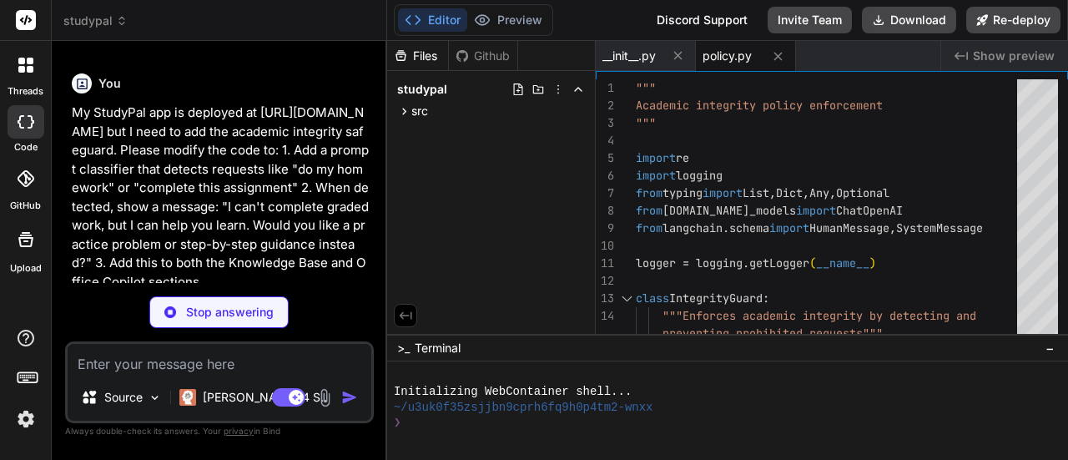
scroll to position [7536, 0]
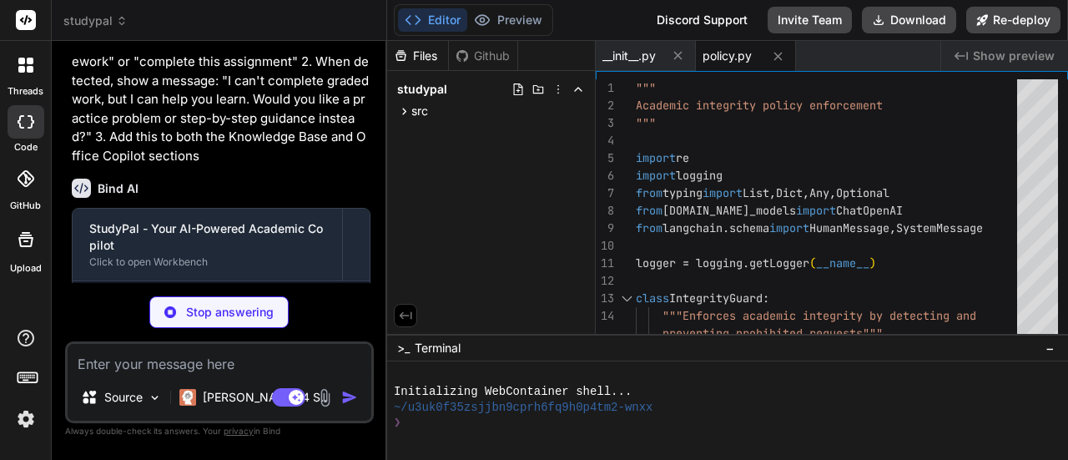
type textarea "x"
type textarea "except Exception as e: st.error(f"Error executing code: {str(e)}")"
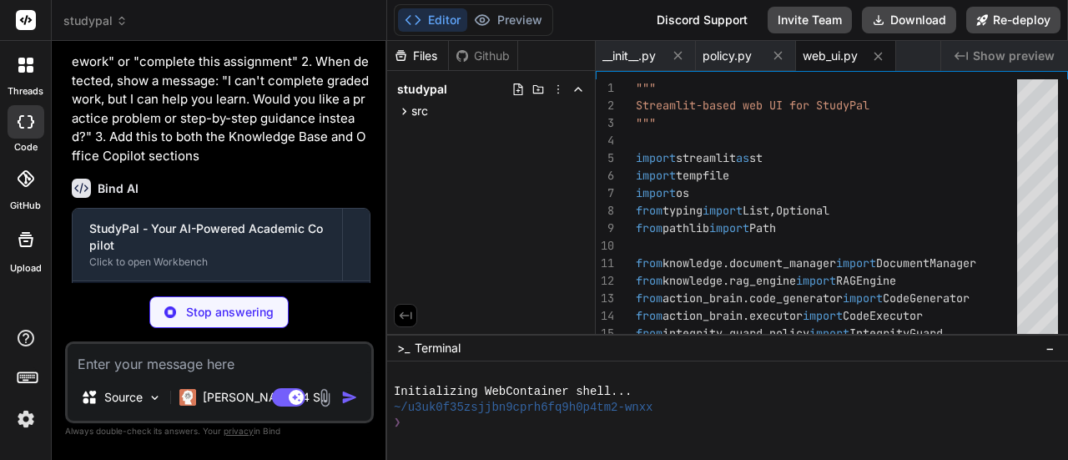
paste textarea "My StudyPal app is deployed at [URL][DOMAIN_NAME] but I need to add the academi…"
type textarea "x"
type textarea "My StudyPal app is deployed at [URL][DOMAIN_NAME] but I need to add the academi…"
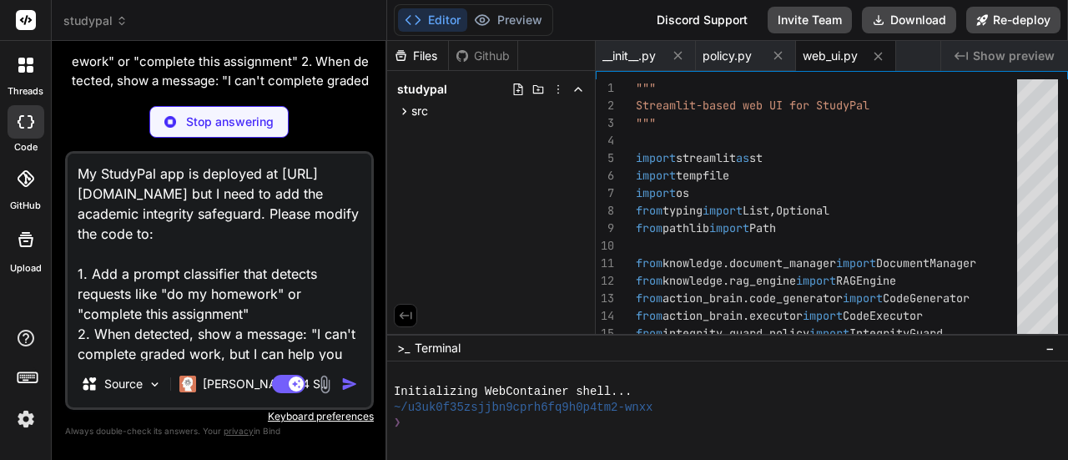
scroll to position [101, 0]
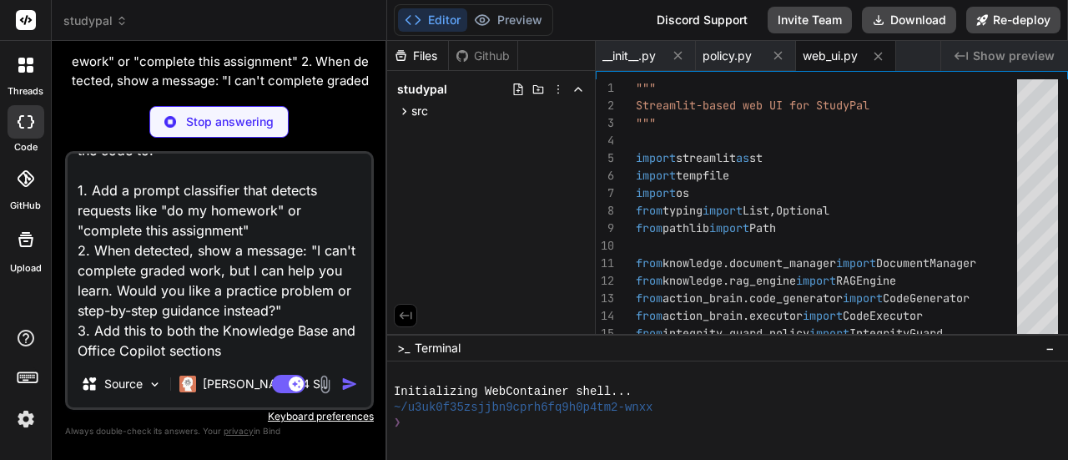
type textarea "x"
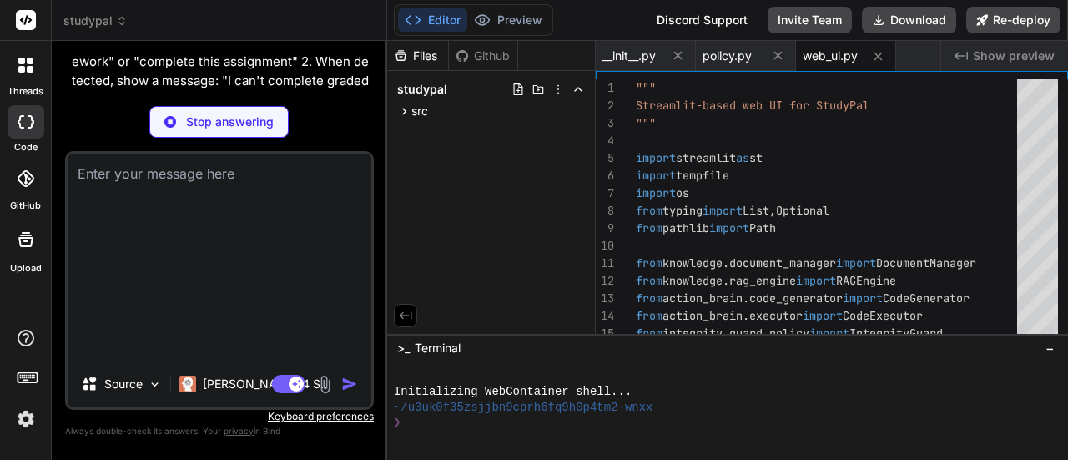
scroll to position [0, 0]
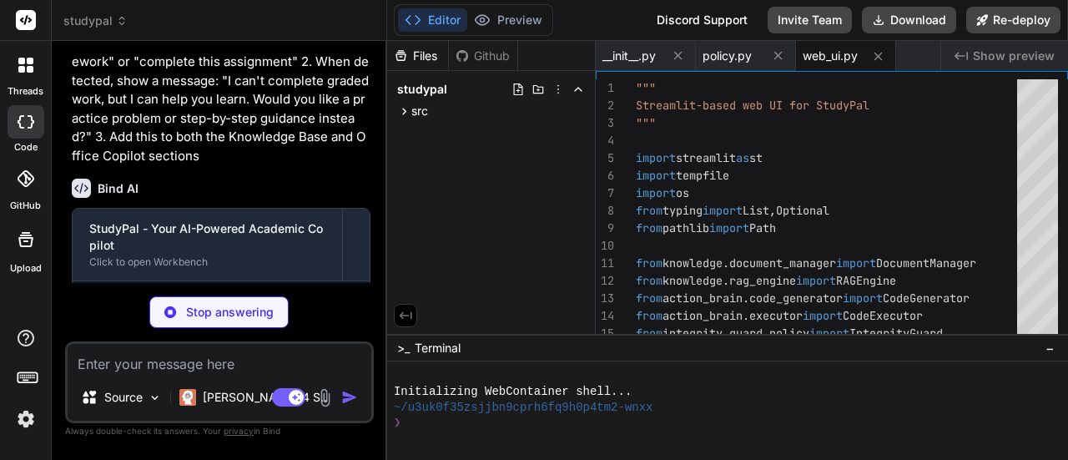
type textarea "x"
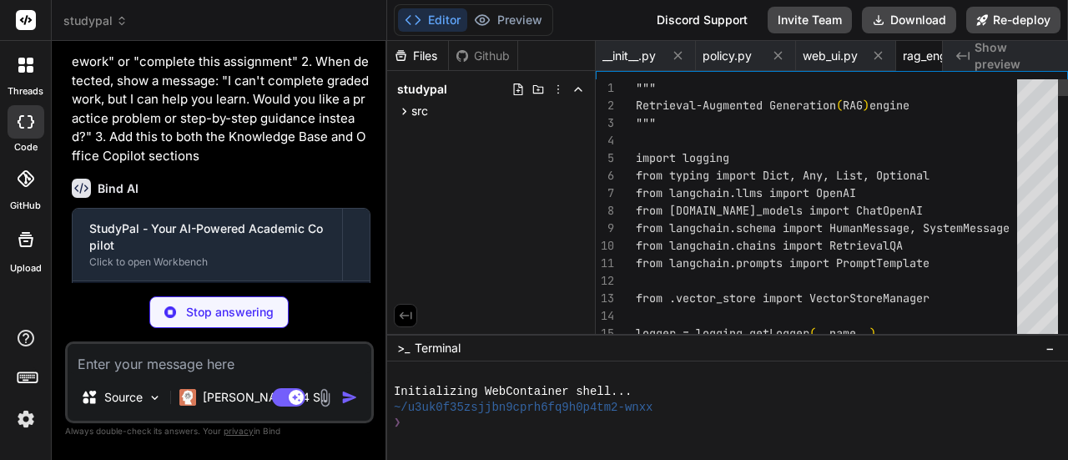
scroll to position [0, 73]
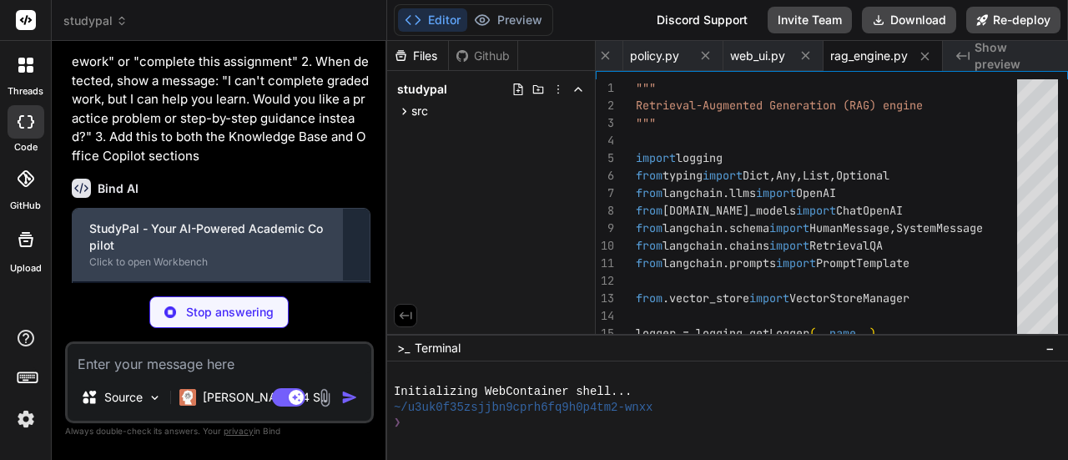
type textarea "x"
type textarea "except Exception as e: print(f"Error: {e}") print("💡 This error is a learning o…"
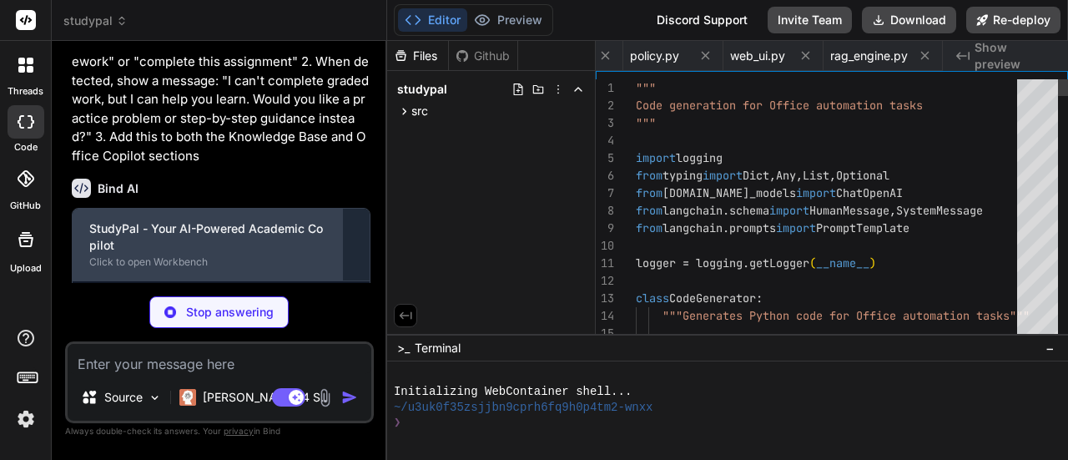
scroll to position [0, 217]
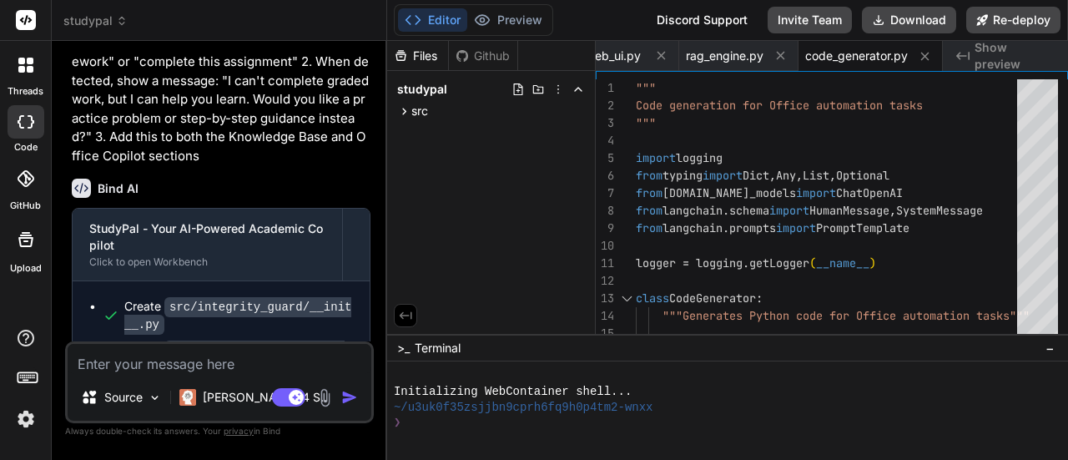
type textarea "x"
